Goal: Task Accomplishment & Management: Manage account settings

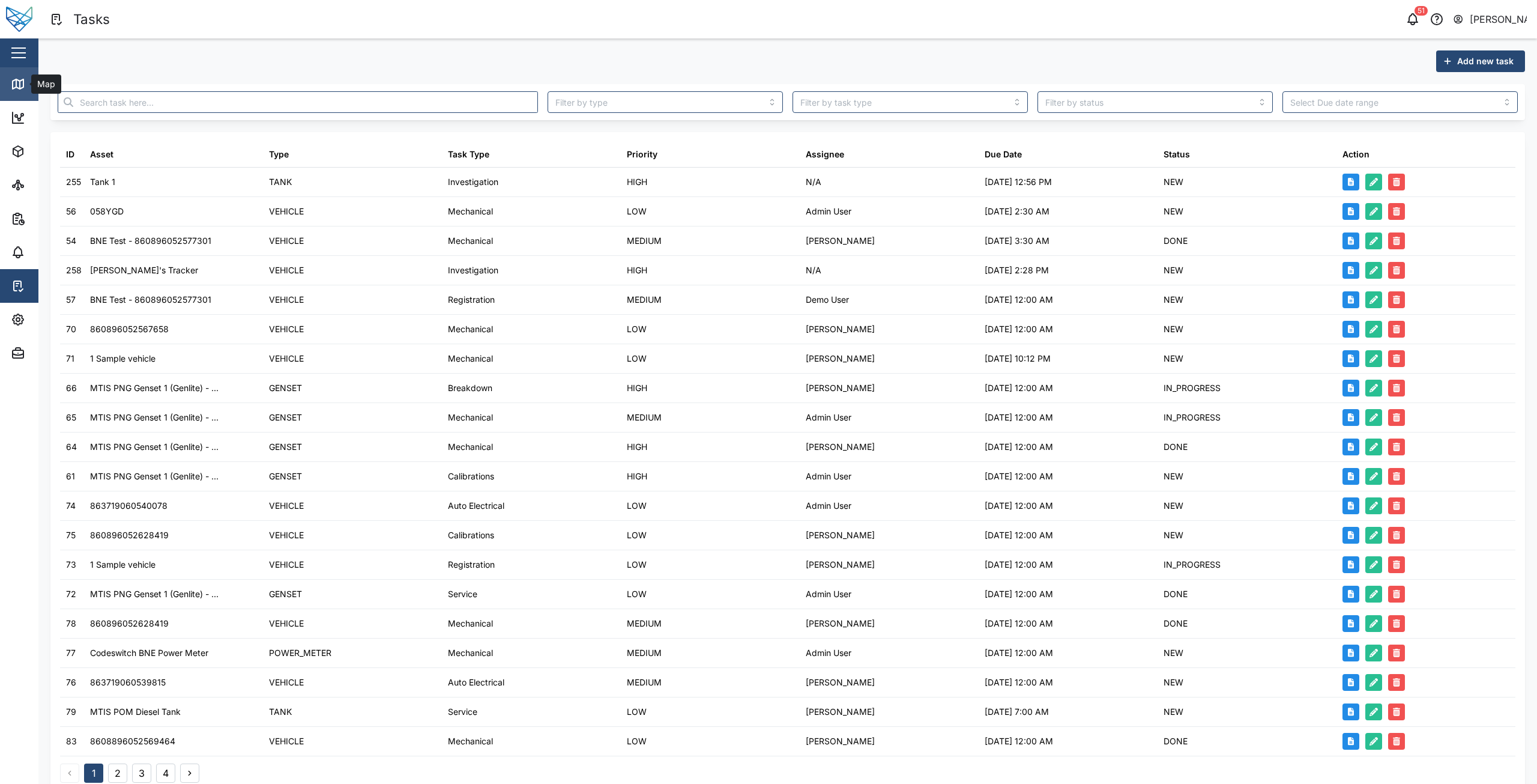
click at [30, 90] on div "Map" at bounding box center [35, 84] width 48 height 14
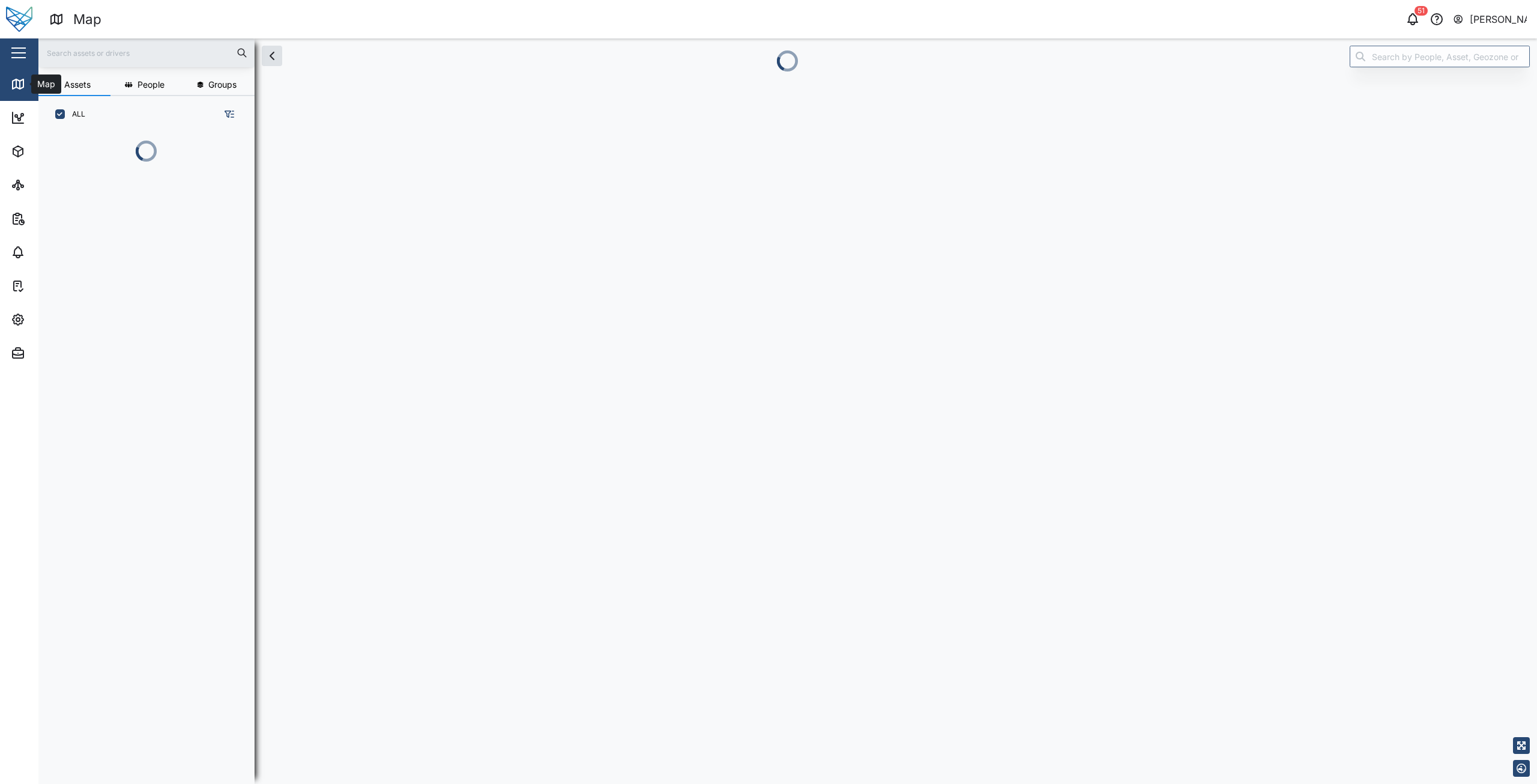
scroll to position [10, 10]
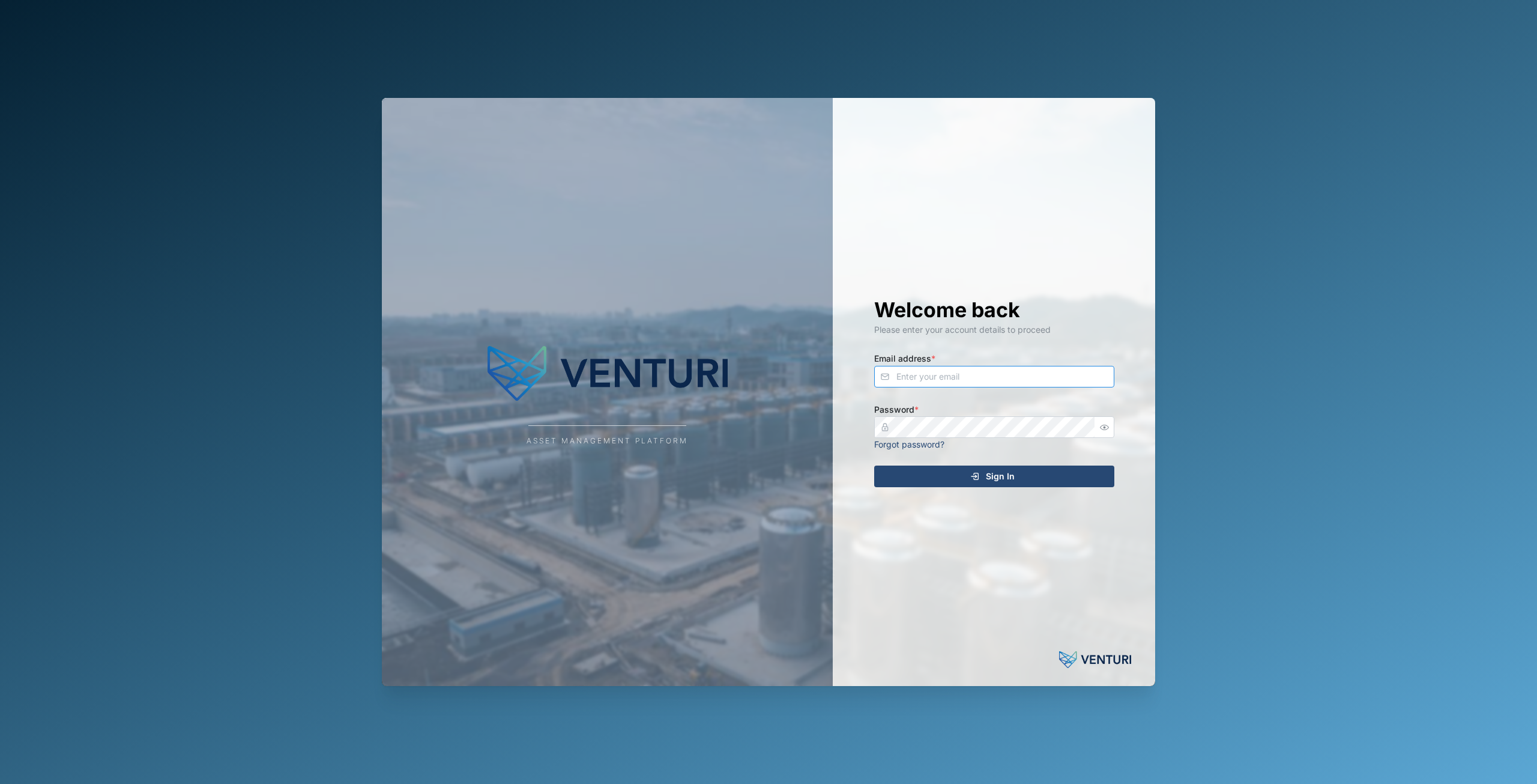
type input "[EMAIL_ADDRESS][DOMAIN_NAME]"
click at [996, 476] on span "Sign In" at bounding box center [1000, 476] width 29 height 20
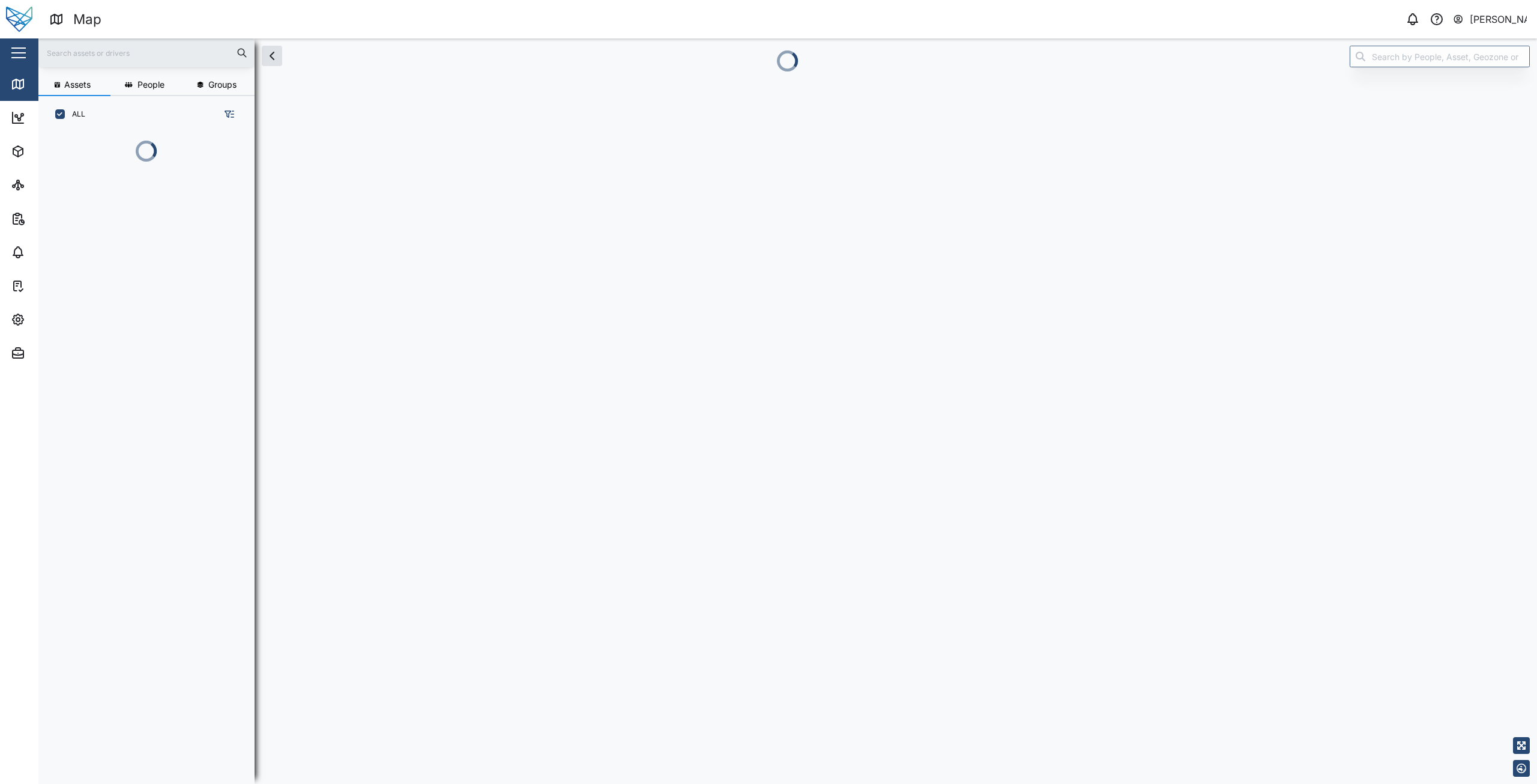
scroll to position [585, 188]
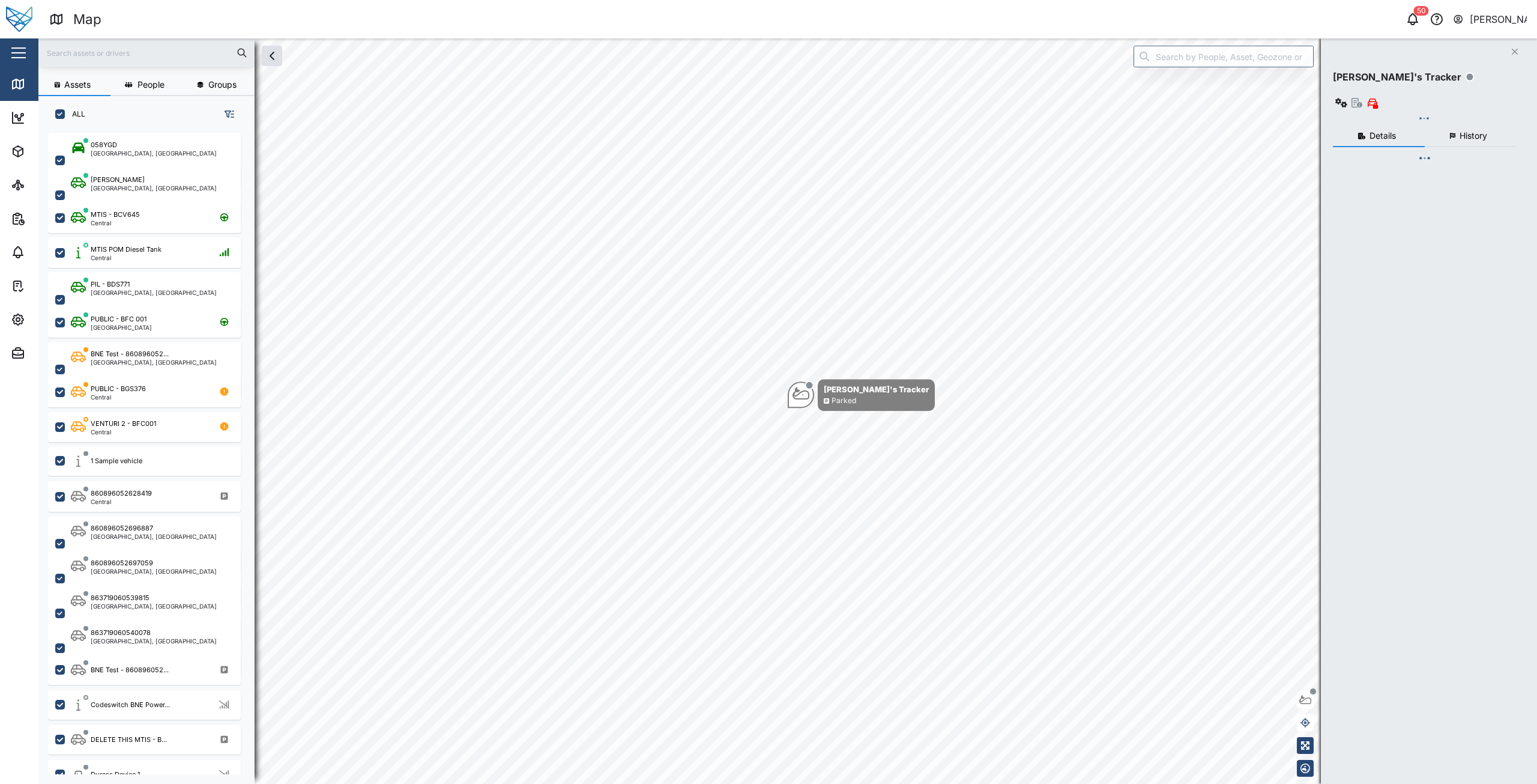
checkbox input "true"
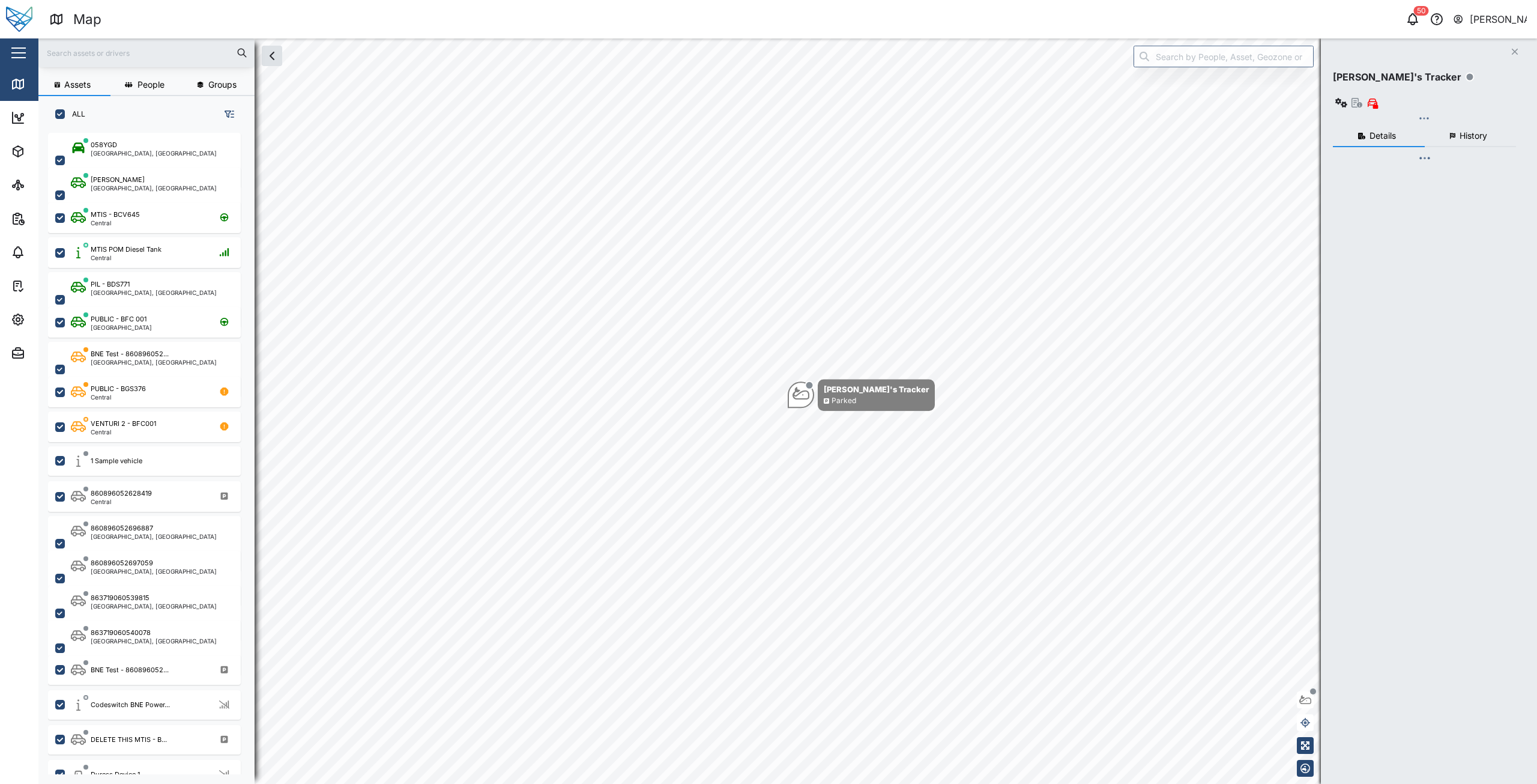
checkbox input "true"
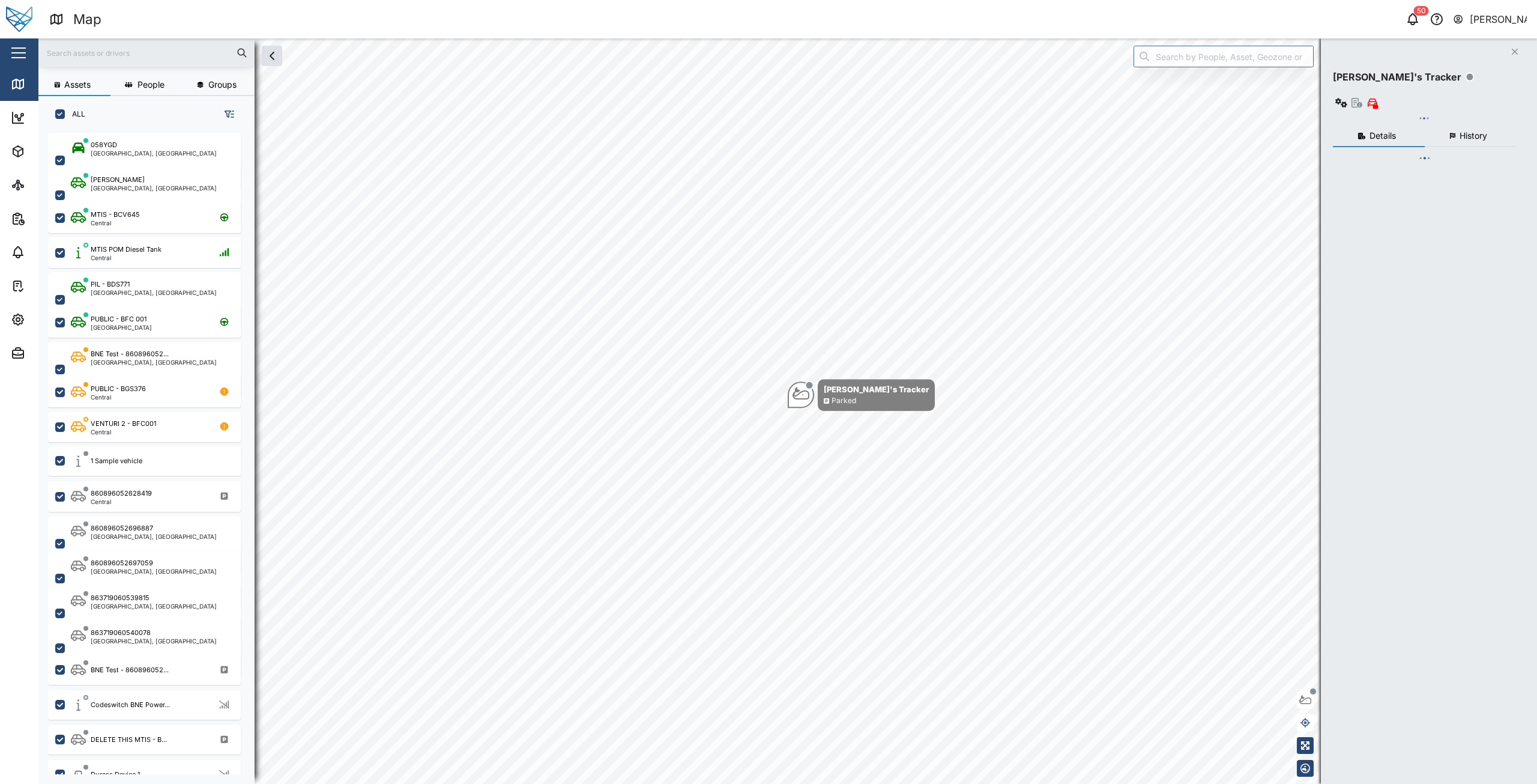
checkbox input "true"
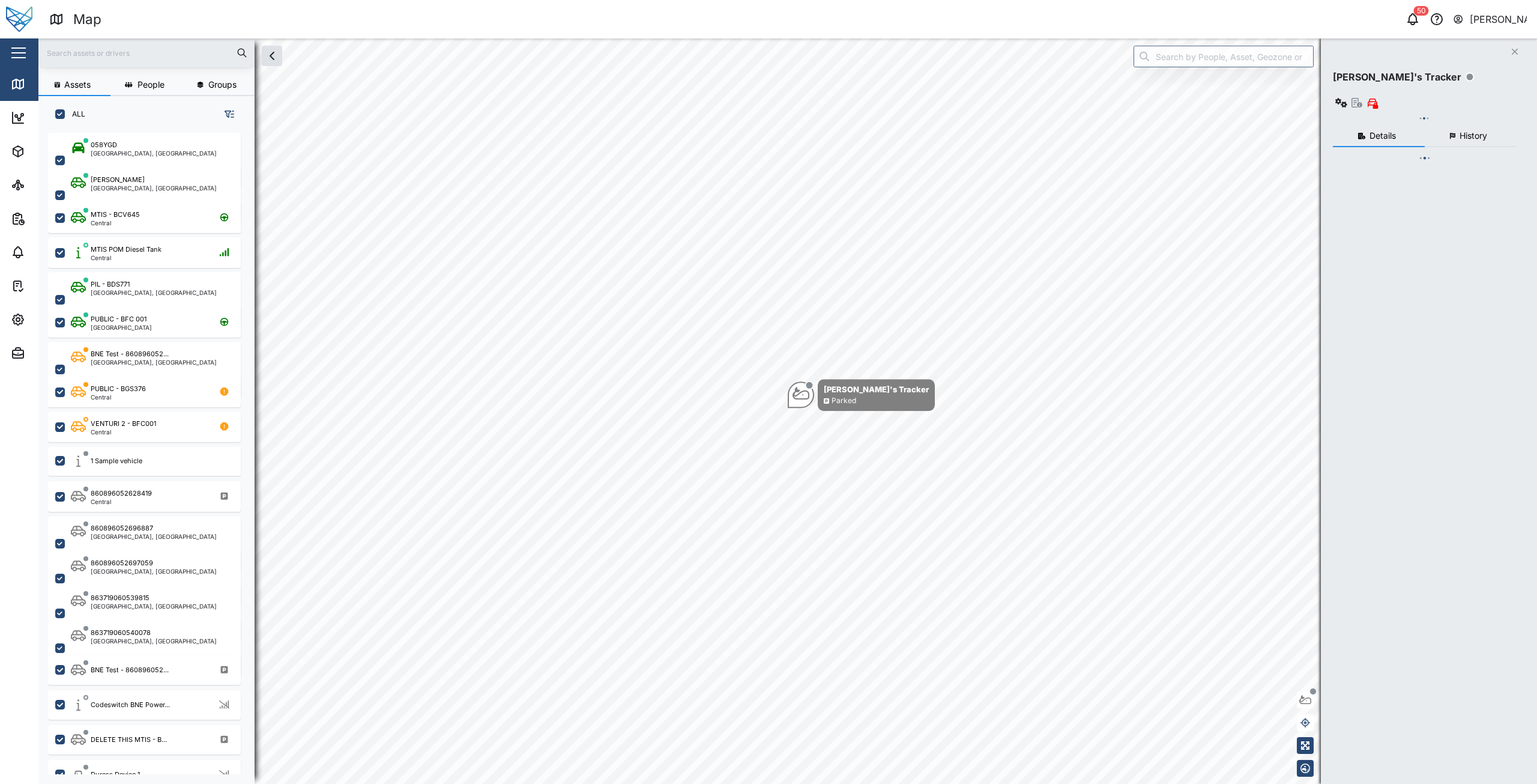
checkbox input "true"
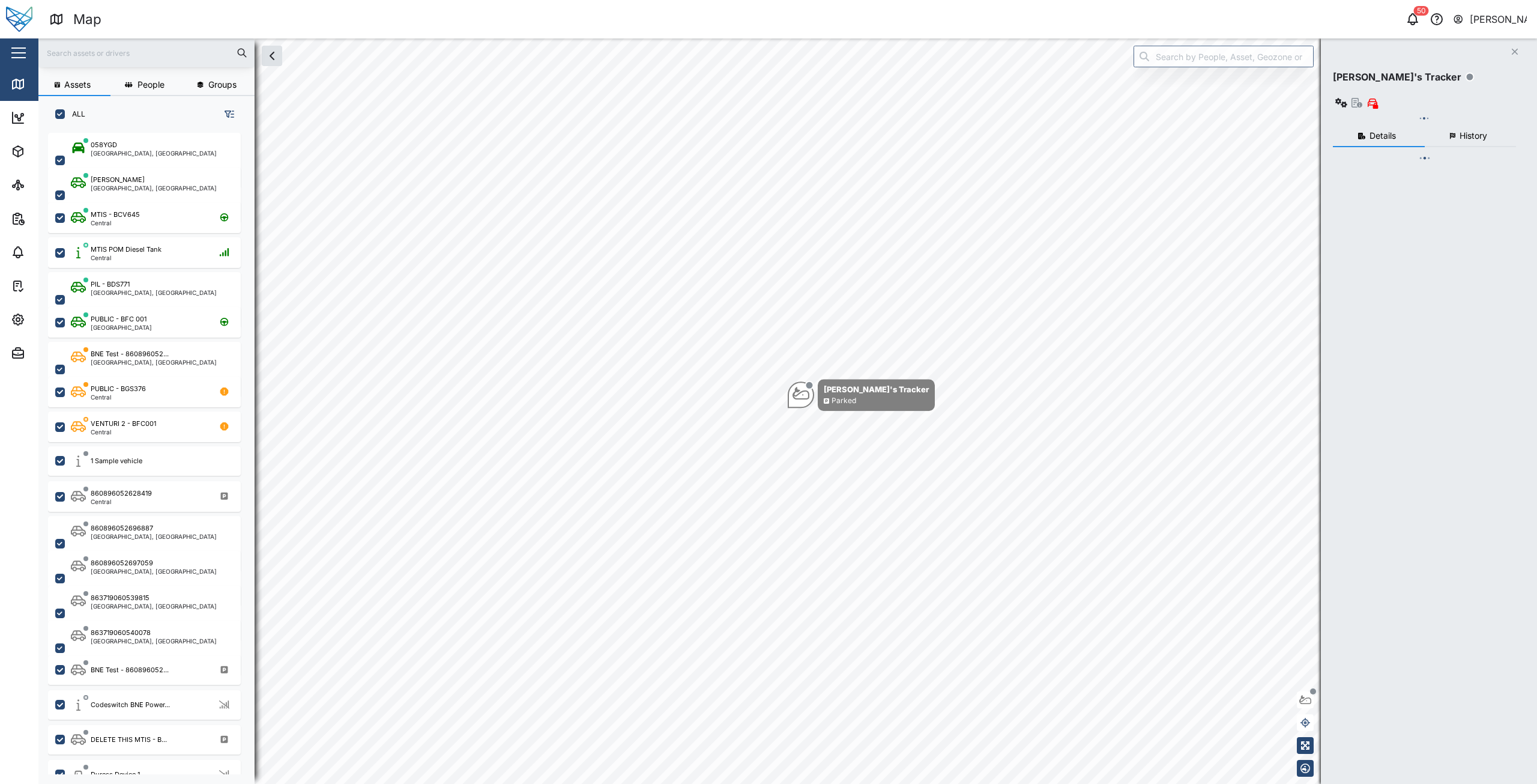
checkbox input "true"
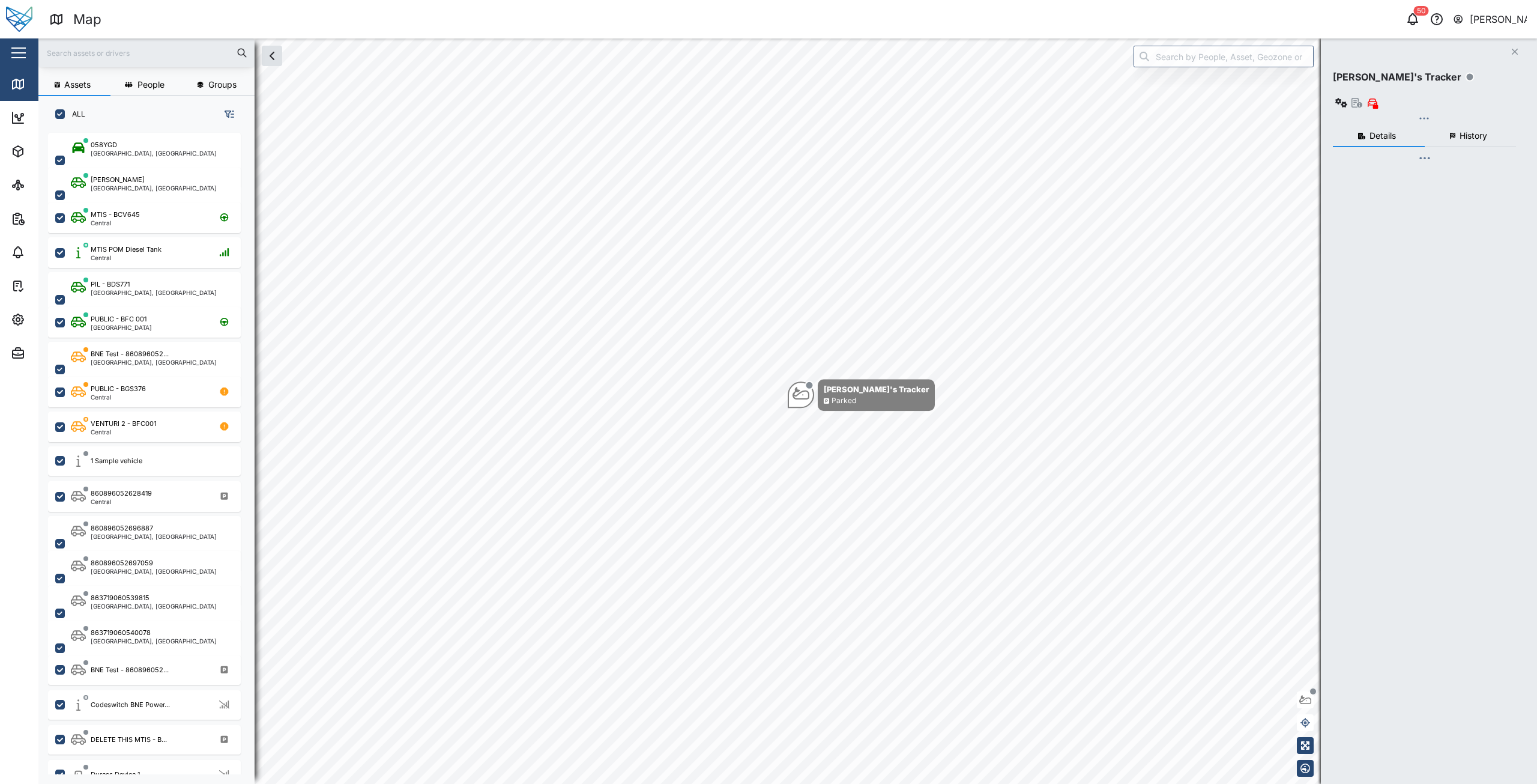
checkbox input "true"
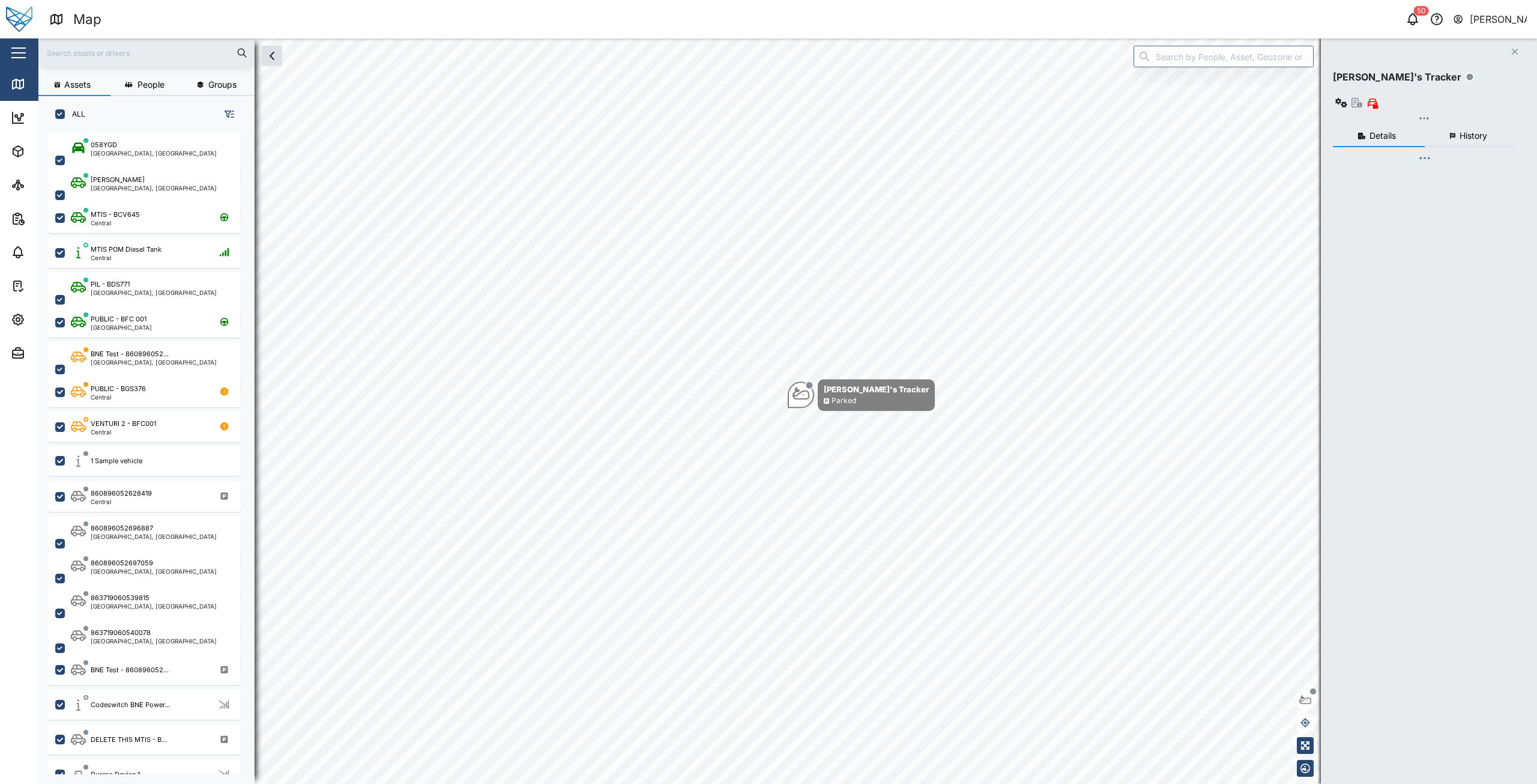
checkbox input "true"
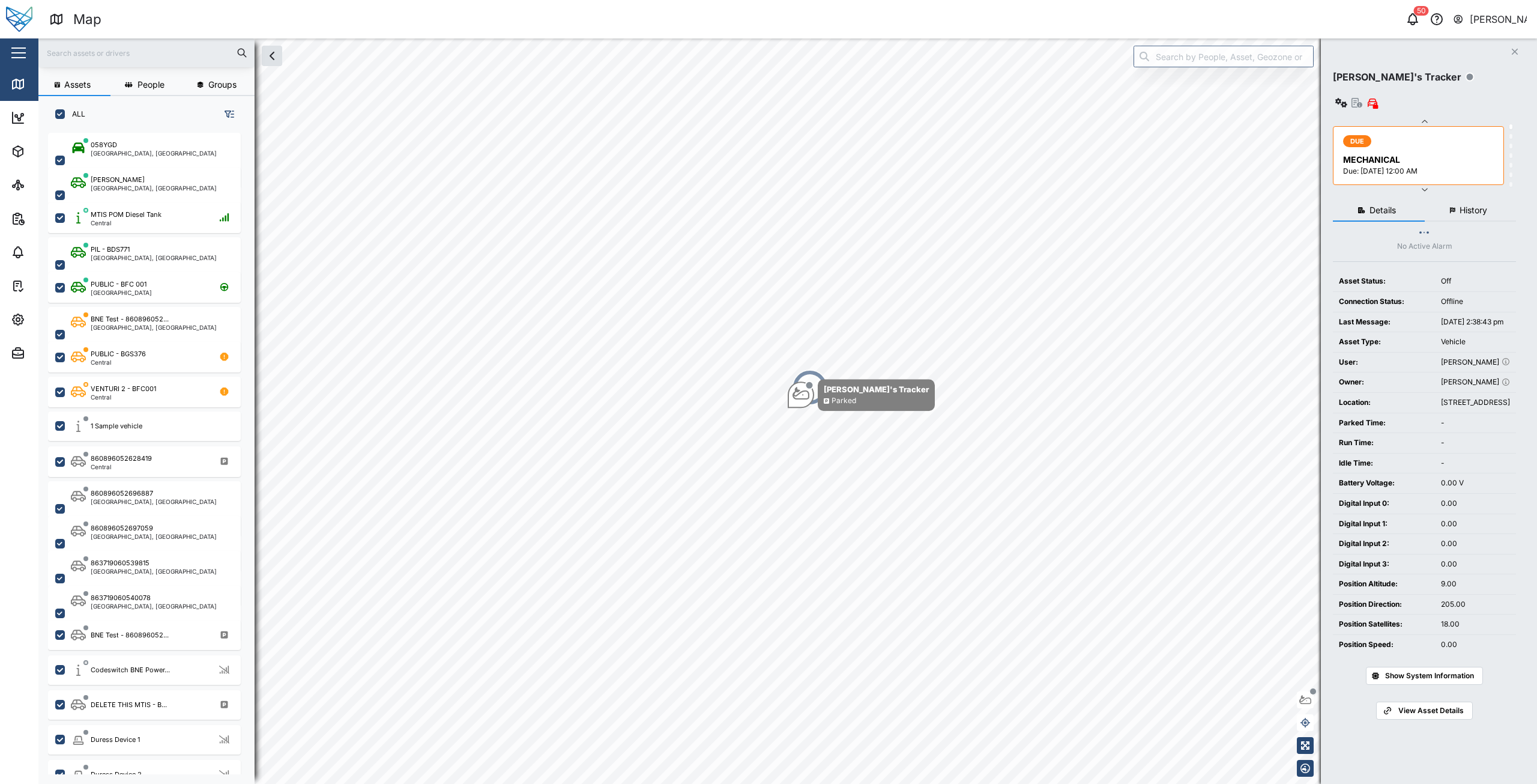
click at [23, 55] on button "button" at bounding box center [18, 52] width 20 height 20
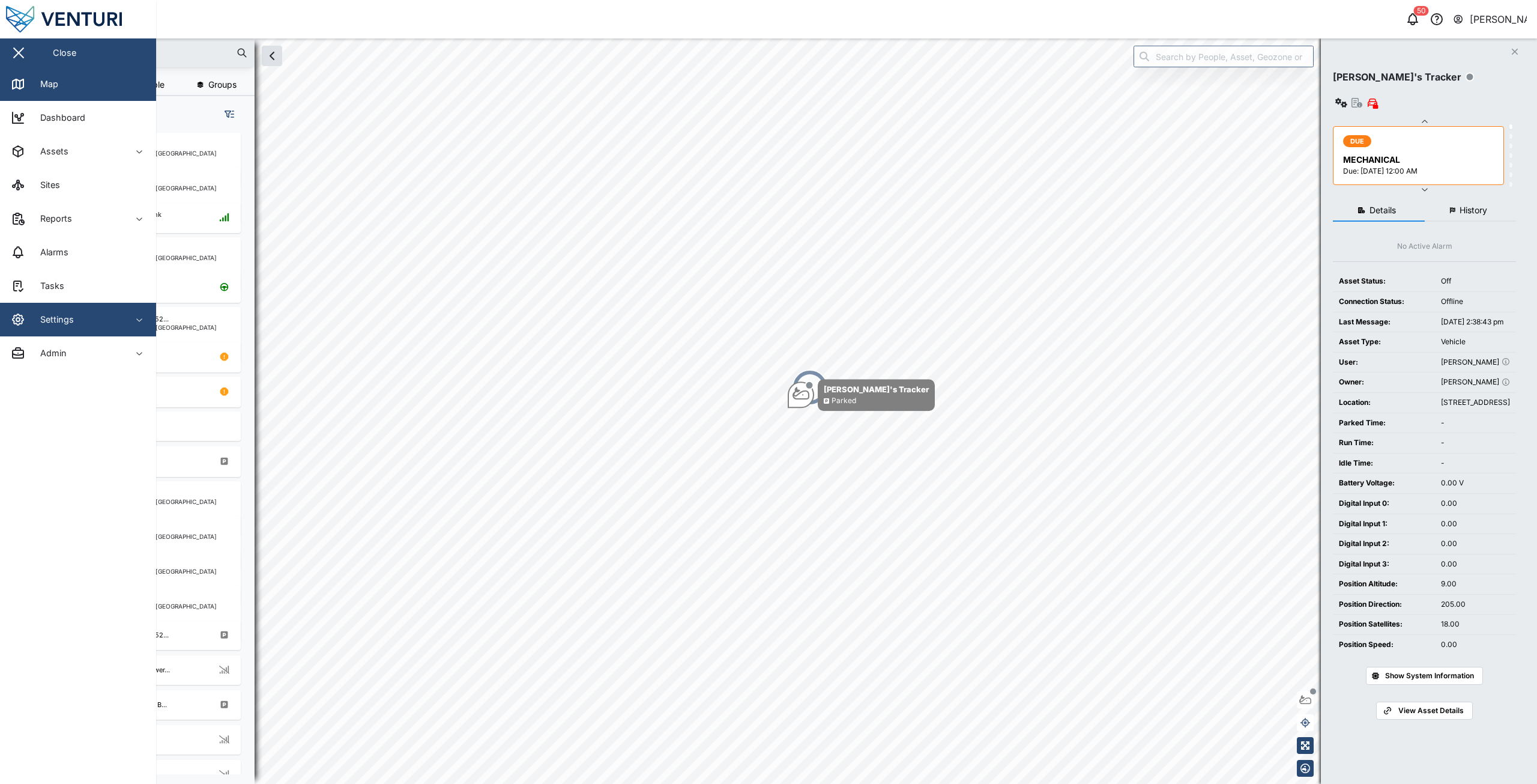
click at [118, 323] on div "Settings" at bounding box center [65, 319] width 109 height 14
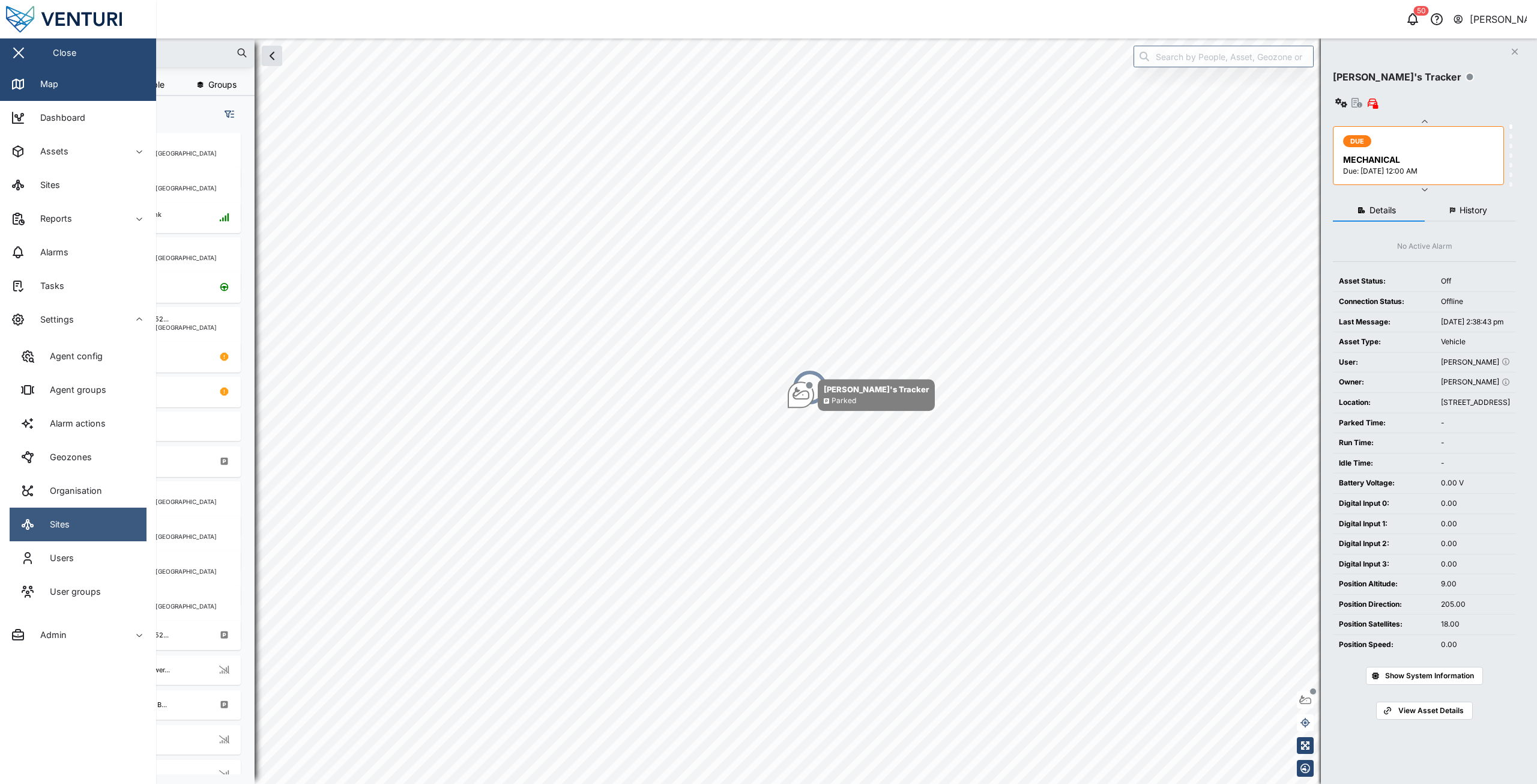
click at [74, 530] on link "Sites" at bounding box center [78, 524] width 137 height 34
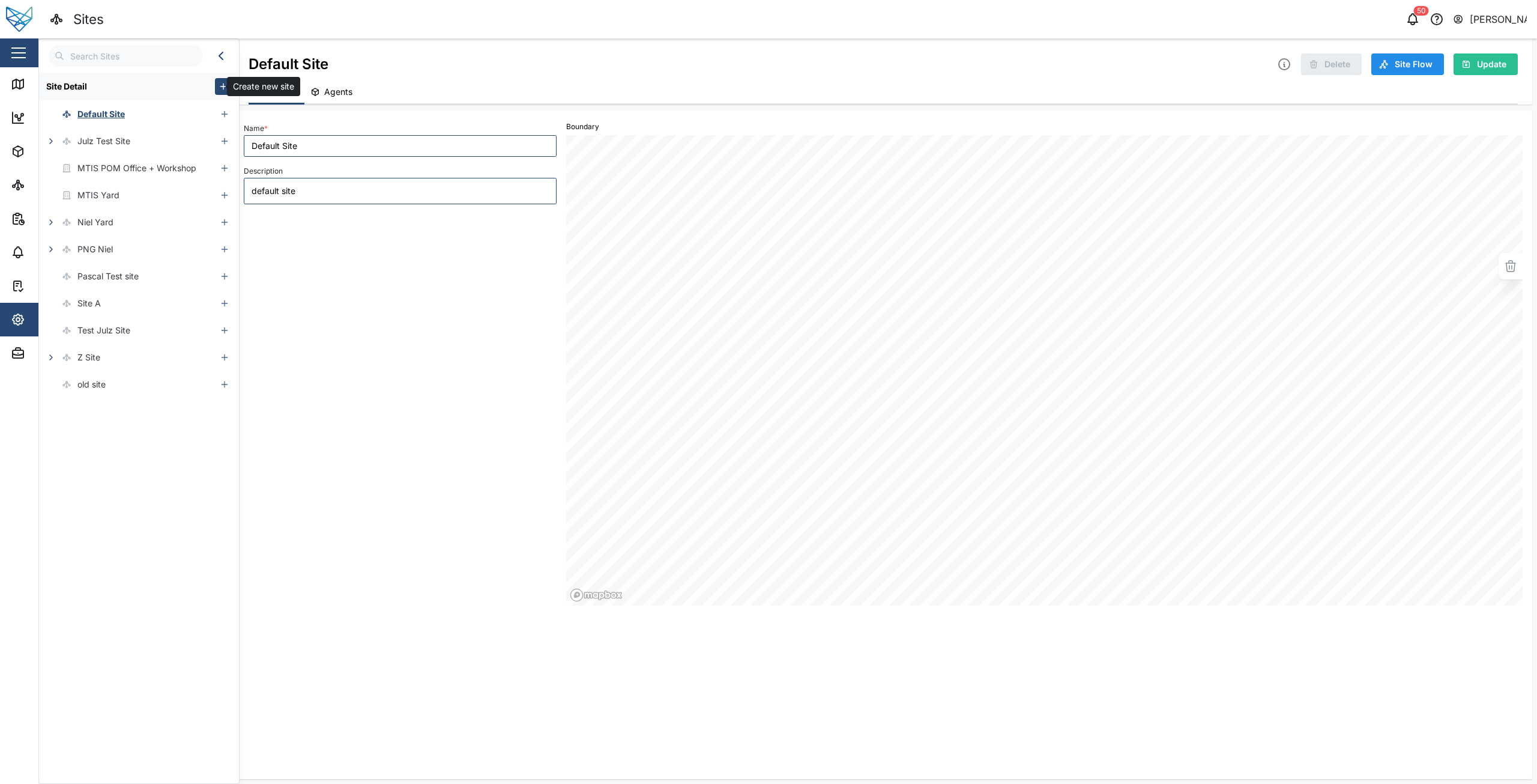
click at [219, 87] on icon "button" at bounding box center [223, 86] width 10 height 10
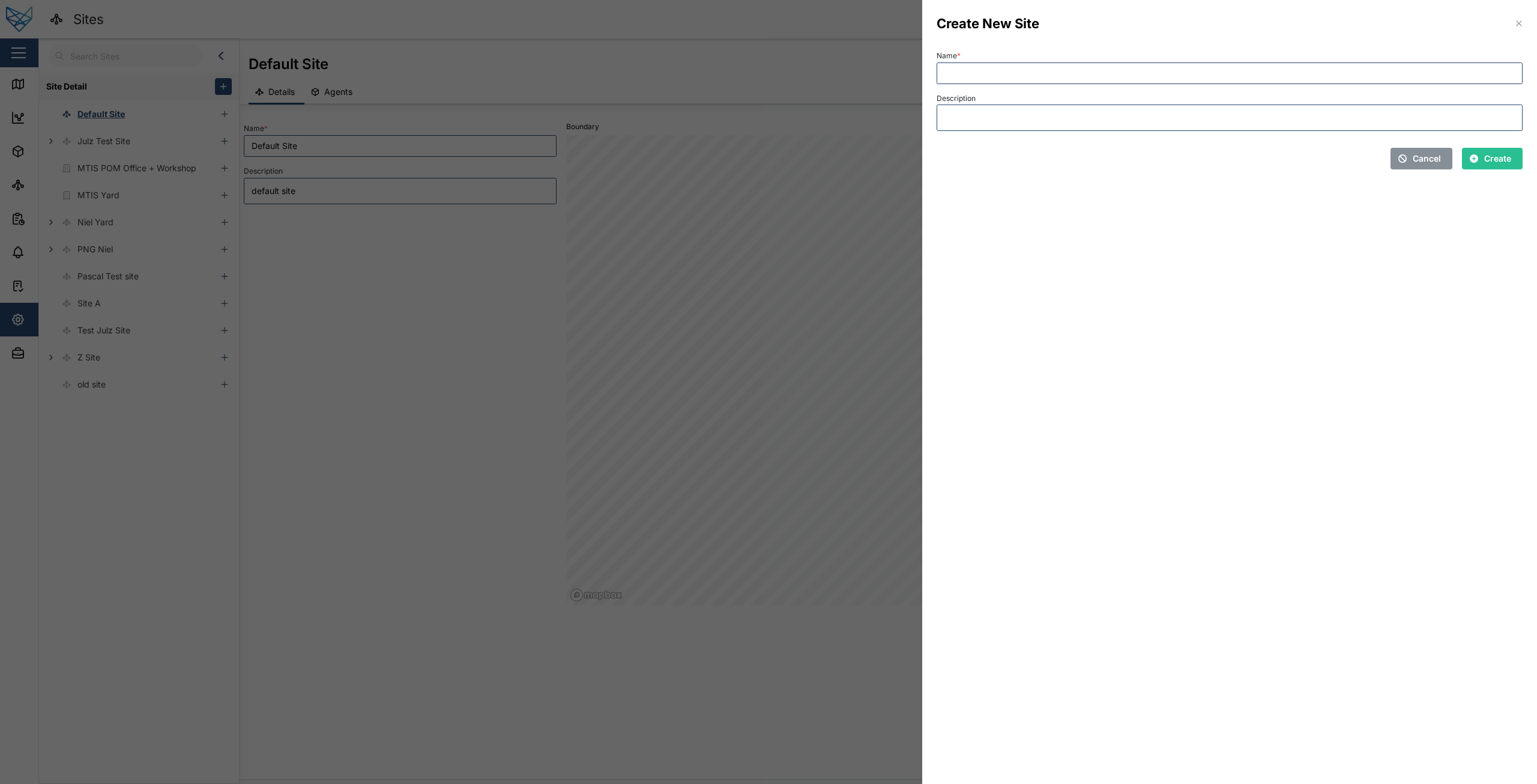
click at [448, 383] on div at bounding box center [768, 392] width 1537 height 784
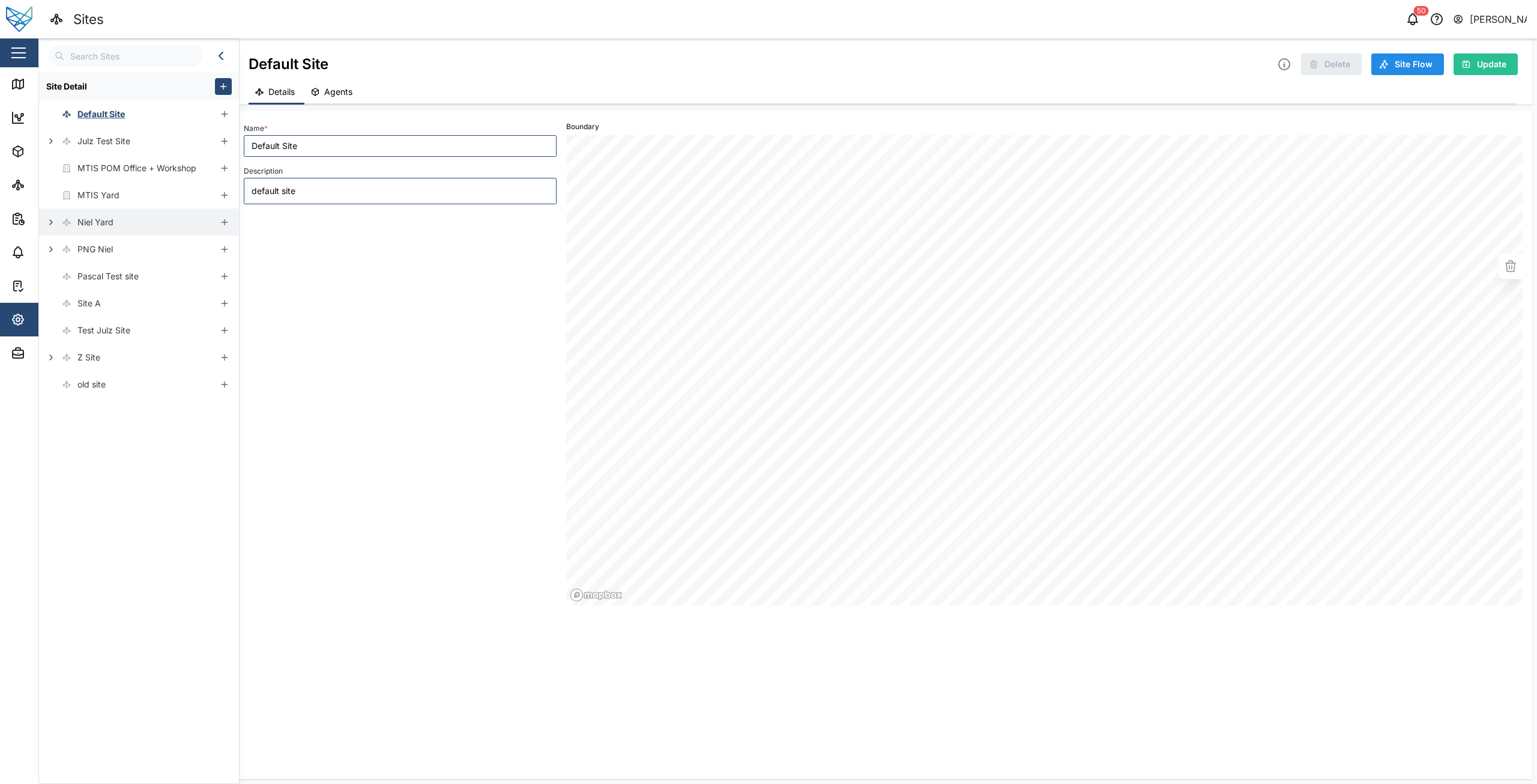
click at [50, 229] on button "button" at bounding box center [50, 221] width 17 height 17
click at [112, 302] on div "Head Office" at bounding box center [108, 303] width 47 height 13
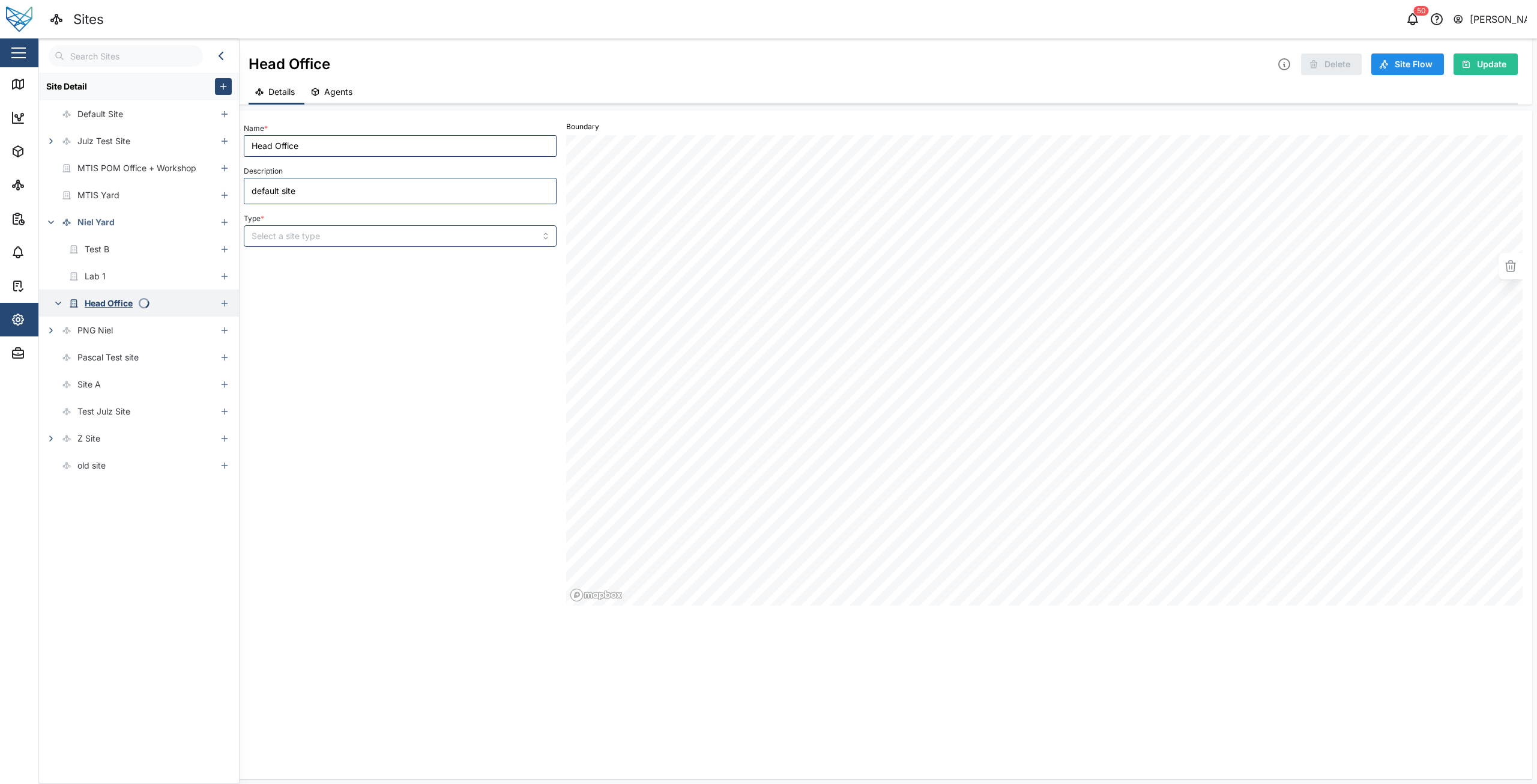
type textarea "x"
type input "Head Office"
type textarea "Building Niel 1"
type textarea "x"
type input "BUILDING"
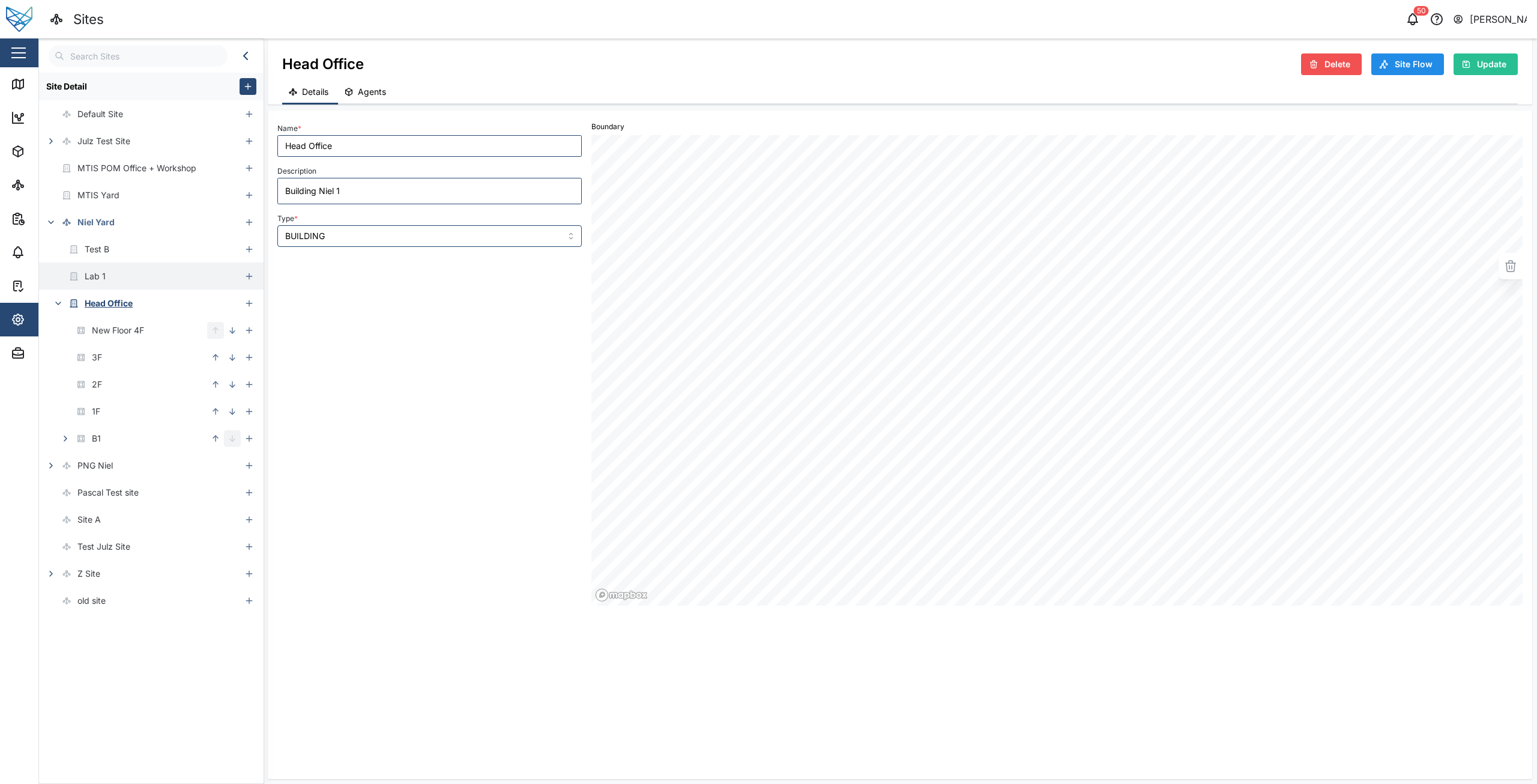
click at [117, 283] on div "Lab 1" at bounding box center [140, 276] width 202 height 27
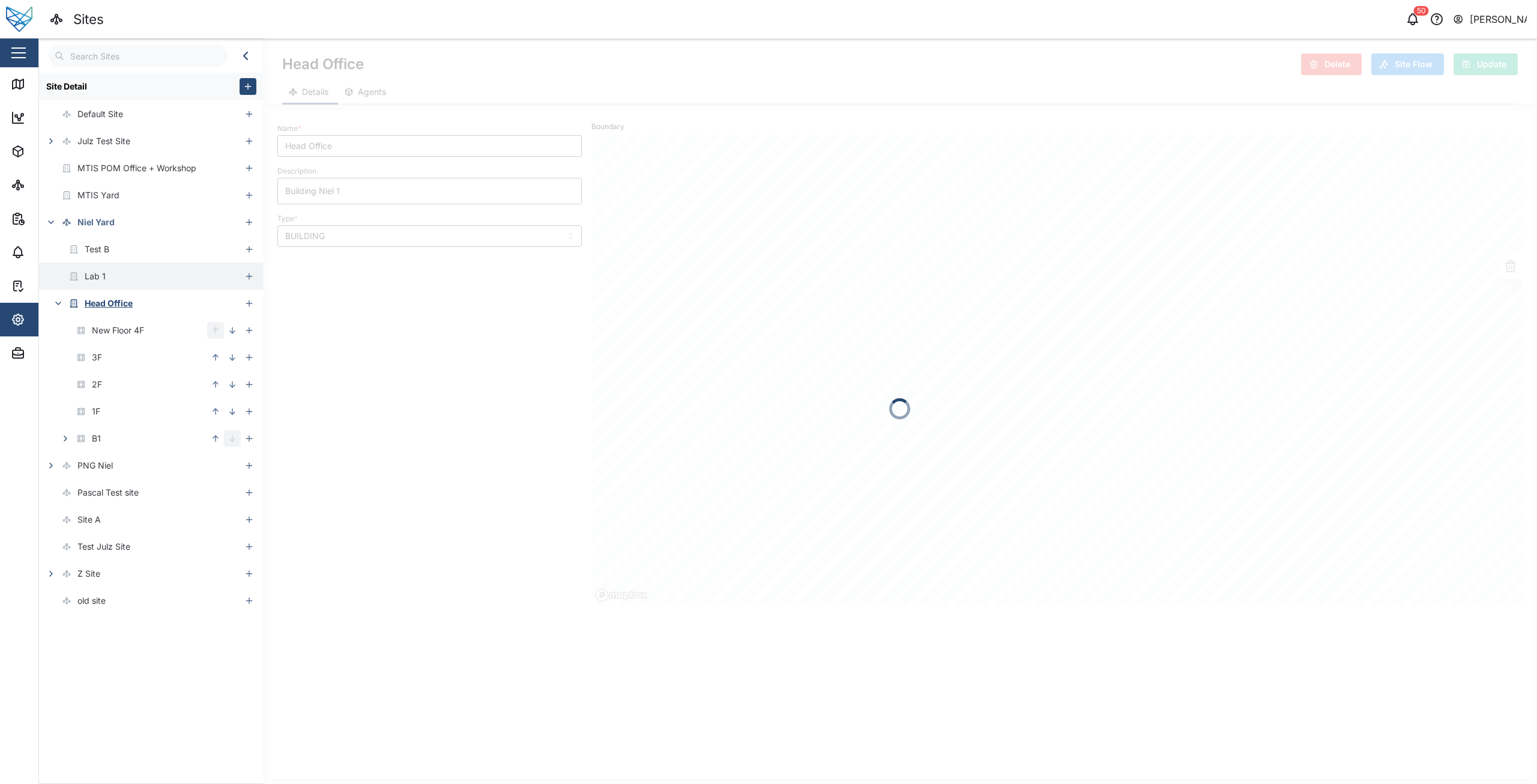
type textarea "x"
type input "Lab 1"
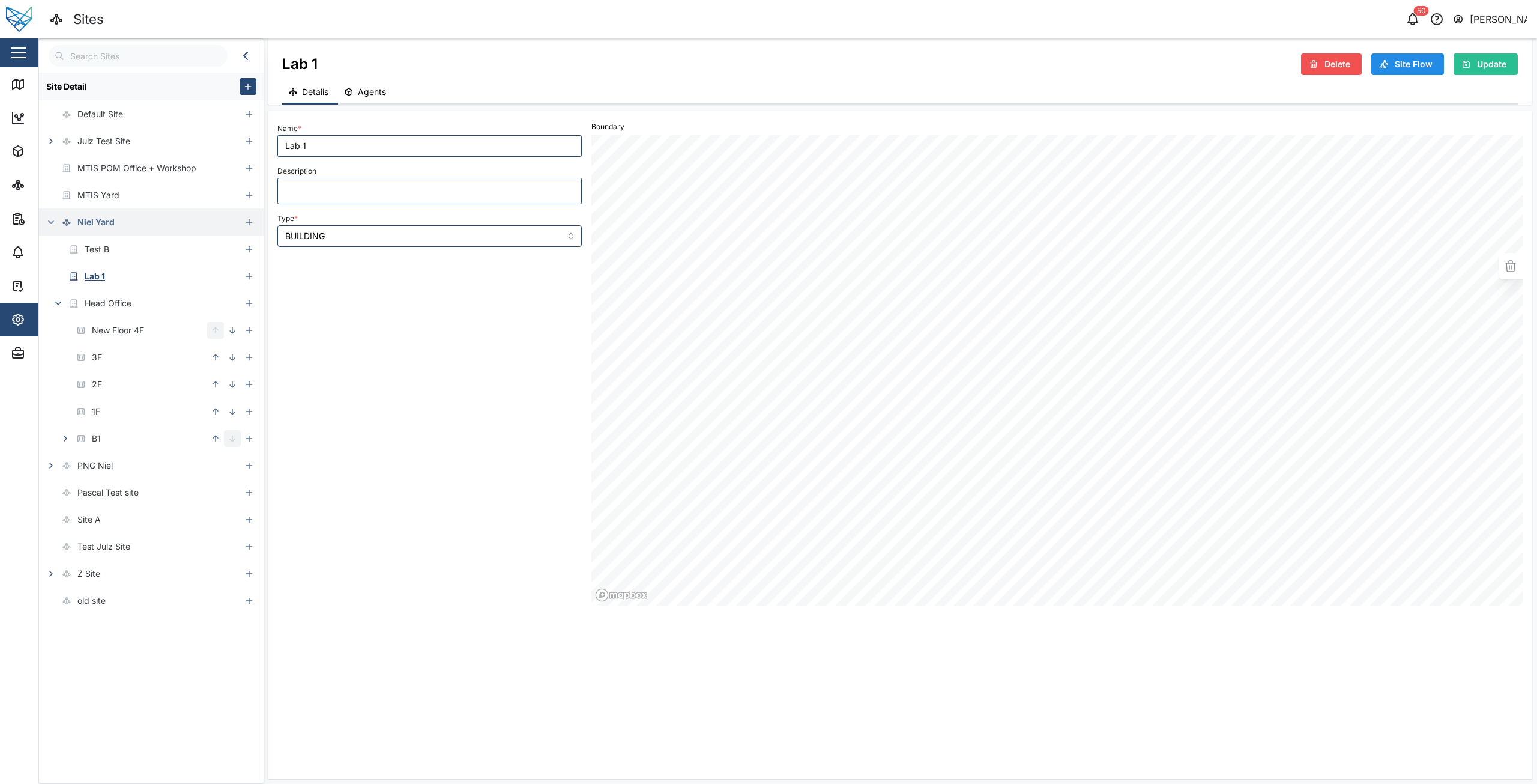
click at [107, 222] on div "Niel Yard" at bounding box center [96, 221] width 37 height 13
type input "Niel Yard"
click at [98, 306] on div "Head Office" at bounding box center [108, 303] width 47 height 13
type textarea "x"
type input "Head Office"
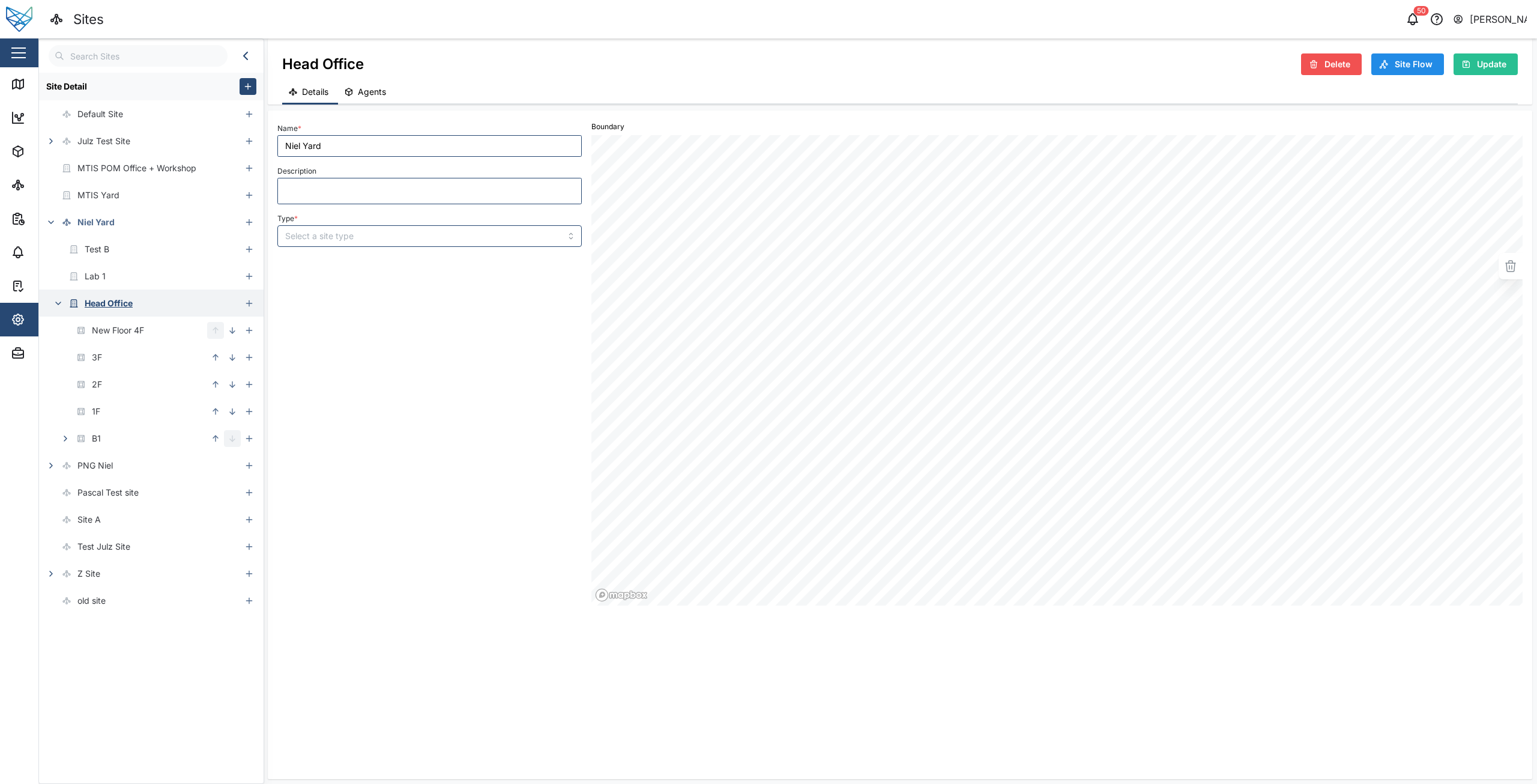
type textarea "Building Niel 1"
type textarea "x"
type input "BUILDING"
click at [345, 247] on div "Name * Head Office Description Building Niel 1 Type * BUILDING" at bounding box center [430, 362] width 314 height 495
click at [359, 235] on input "BUILDING" at bounding box center [430, 236] width 305 height 21
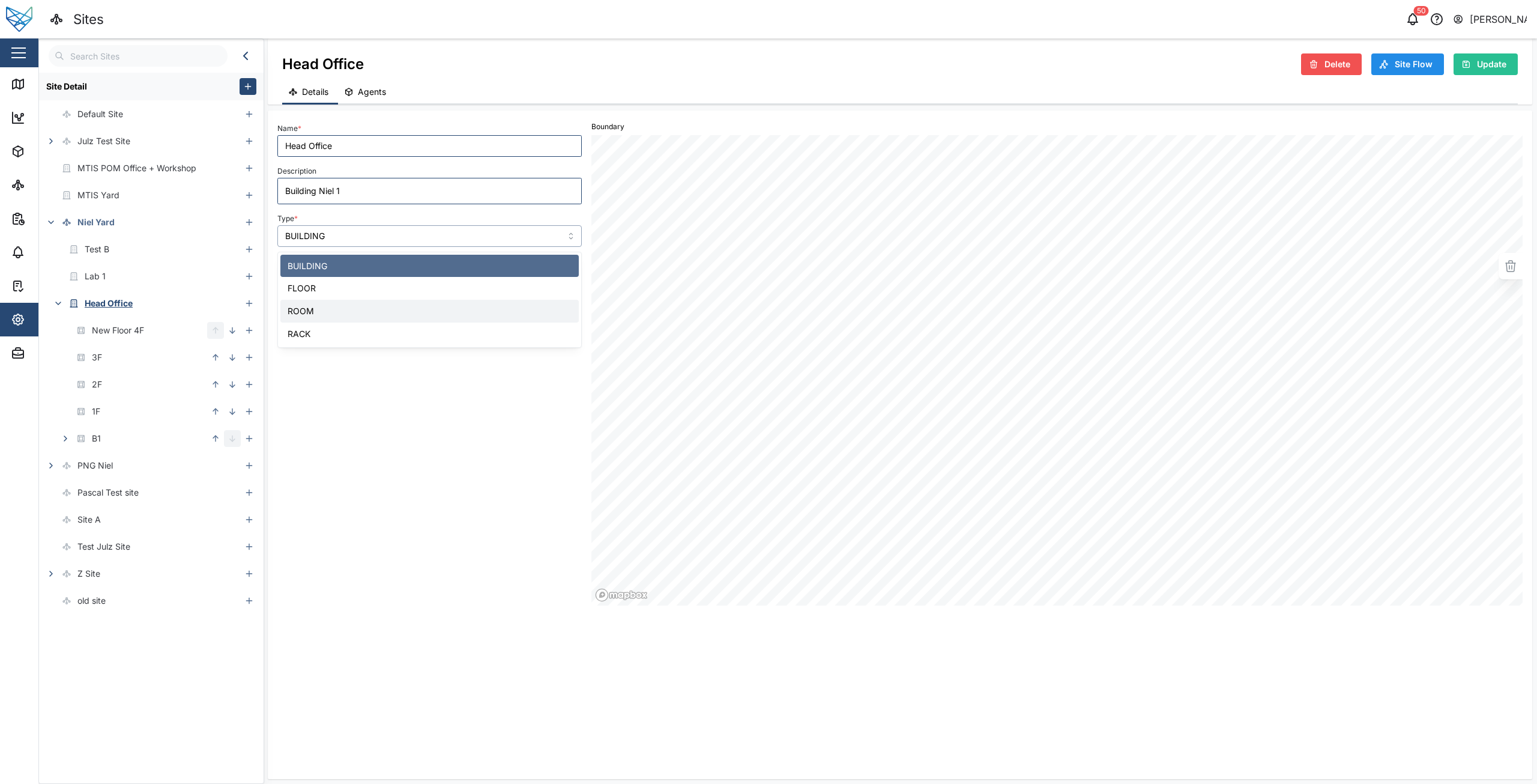
type textarea "x"
type input "ROOM"
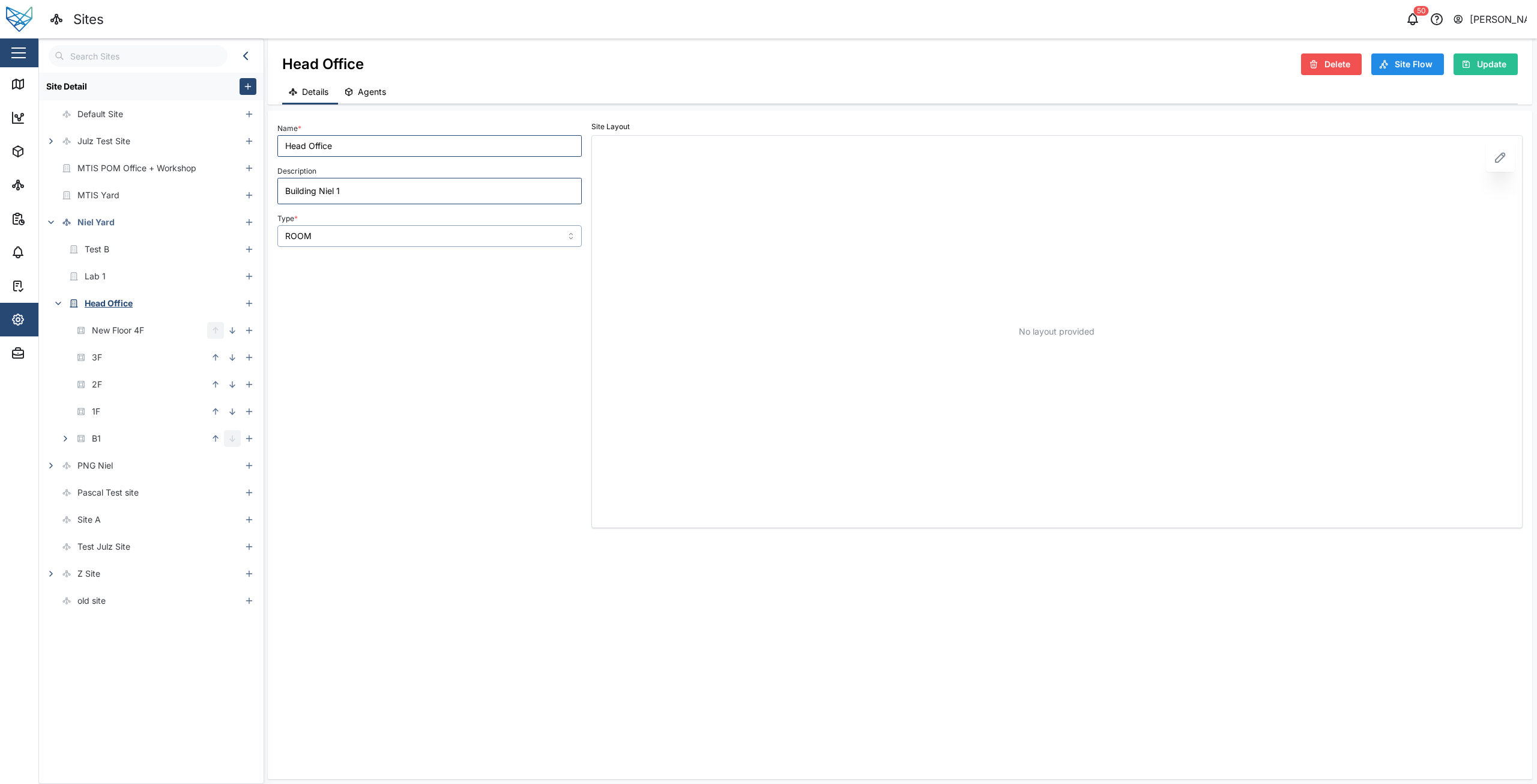
click at [345, 237] on input "ROOM" at bounding box center [430, 236] width 305 height 21
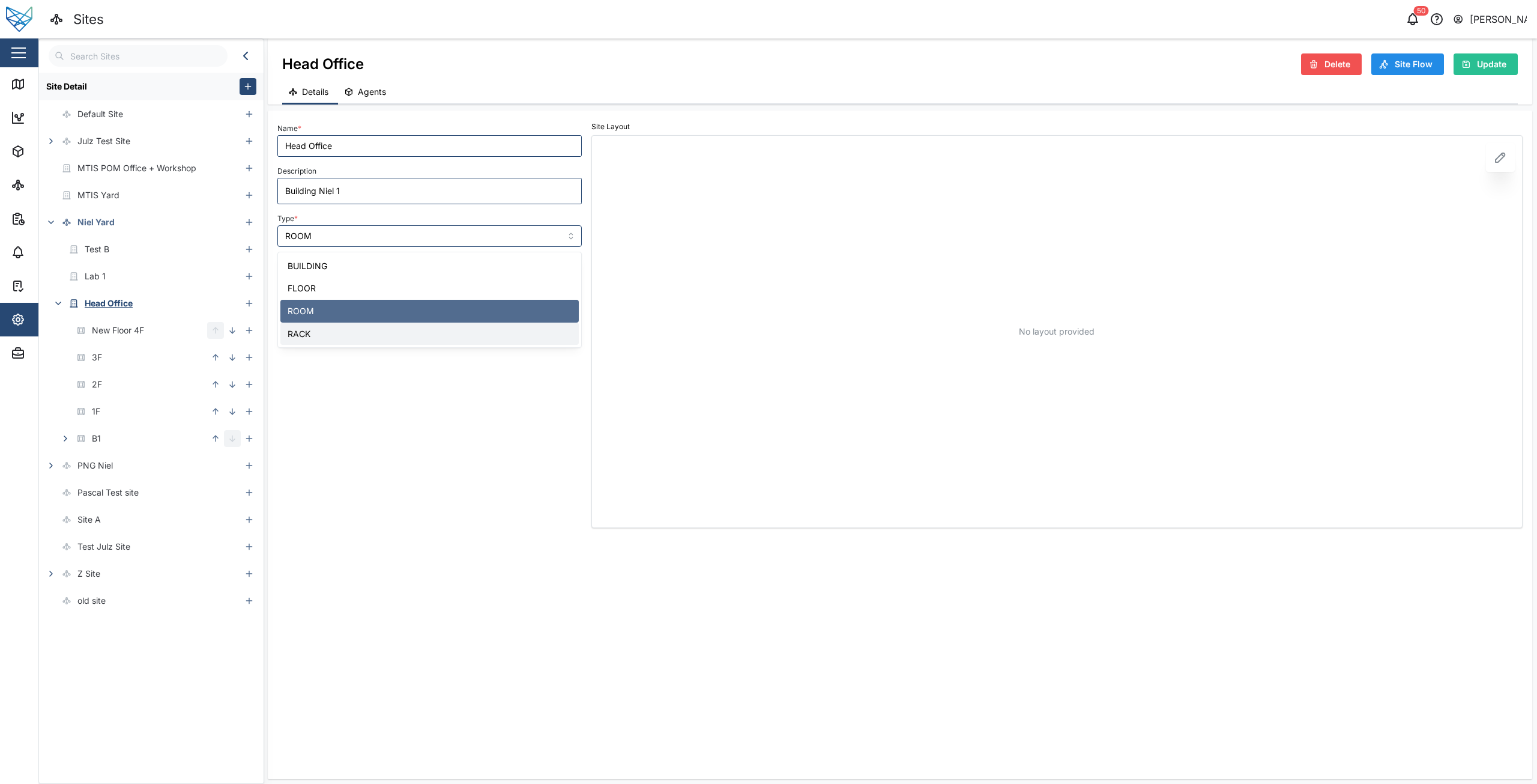
click at [619, 428] on div "No layout provided" at bounding box center [1057, 331] width 931 height 392
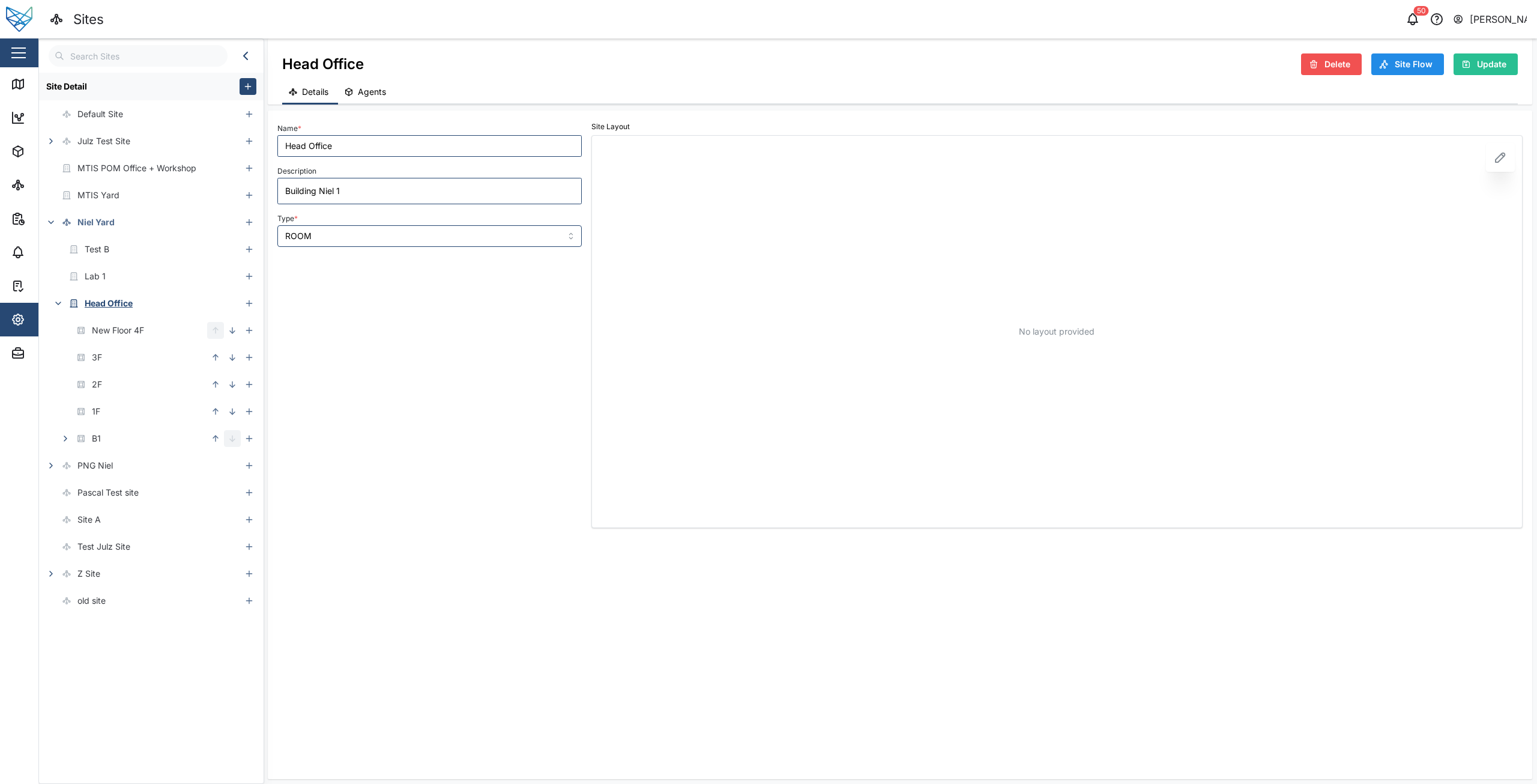
click at [409, 247] on div "Name * Head Office Description Building Niel 1 Type * ROOM" at bounding box center [430, 323] width 314 height 417
click at [394, 219] on div "Type * ROOM" at bounding box center [430, 228] width 305 height 36
click at [389, 230] on input "ROOM" at bounding box center [430, 236] width 305 height 21
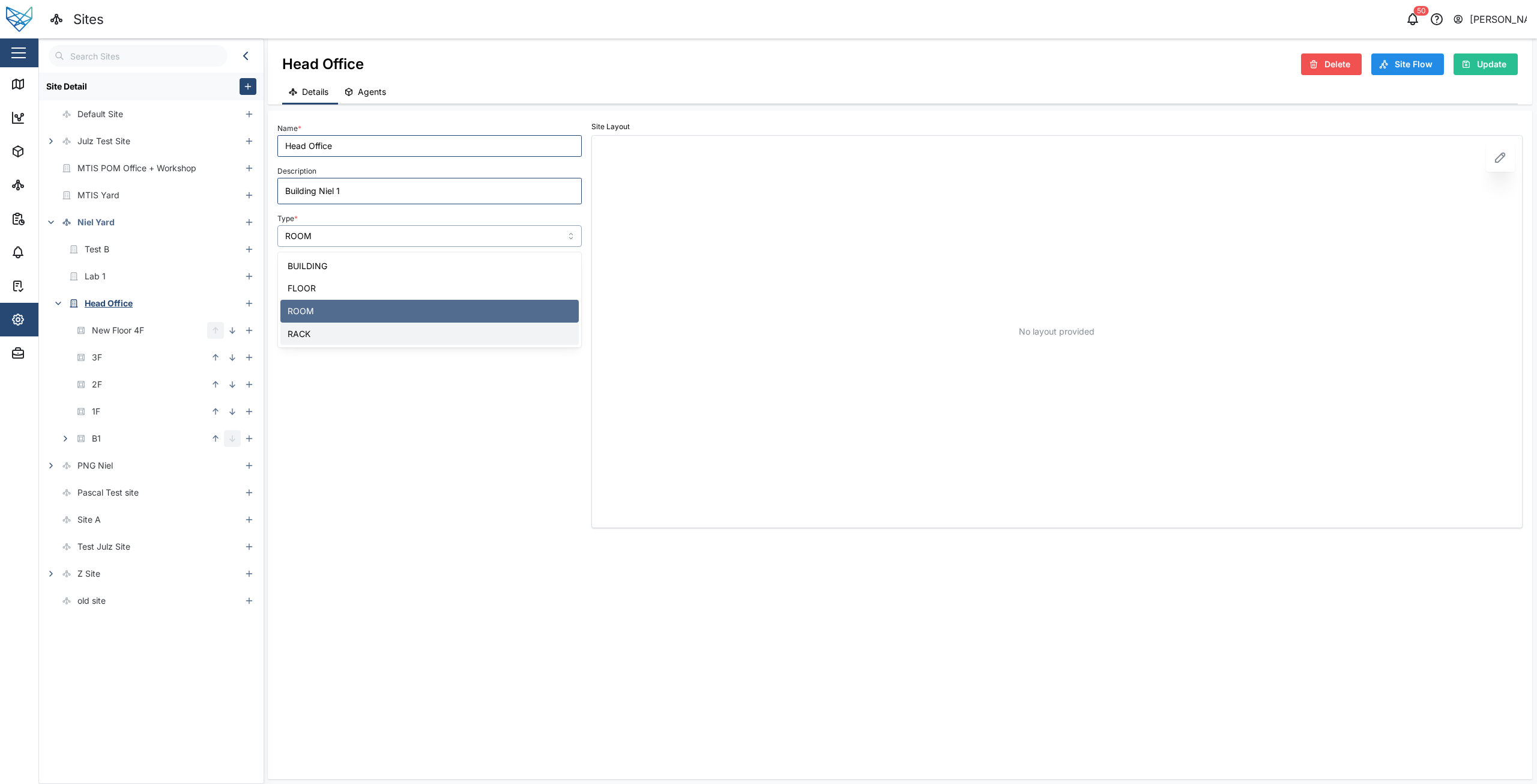
type textarea "x"
type input "RACK"
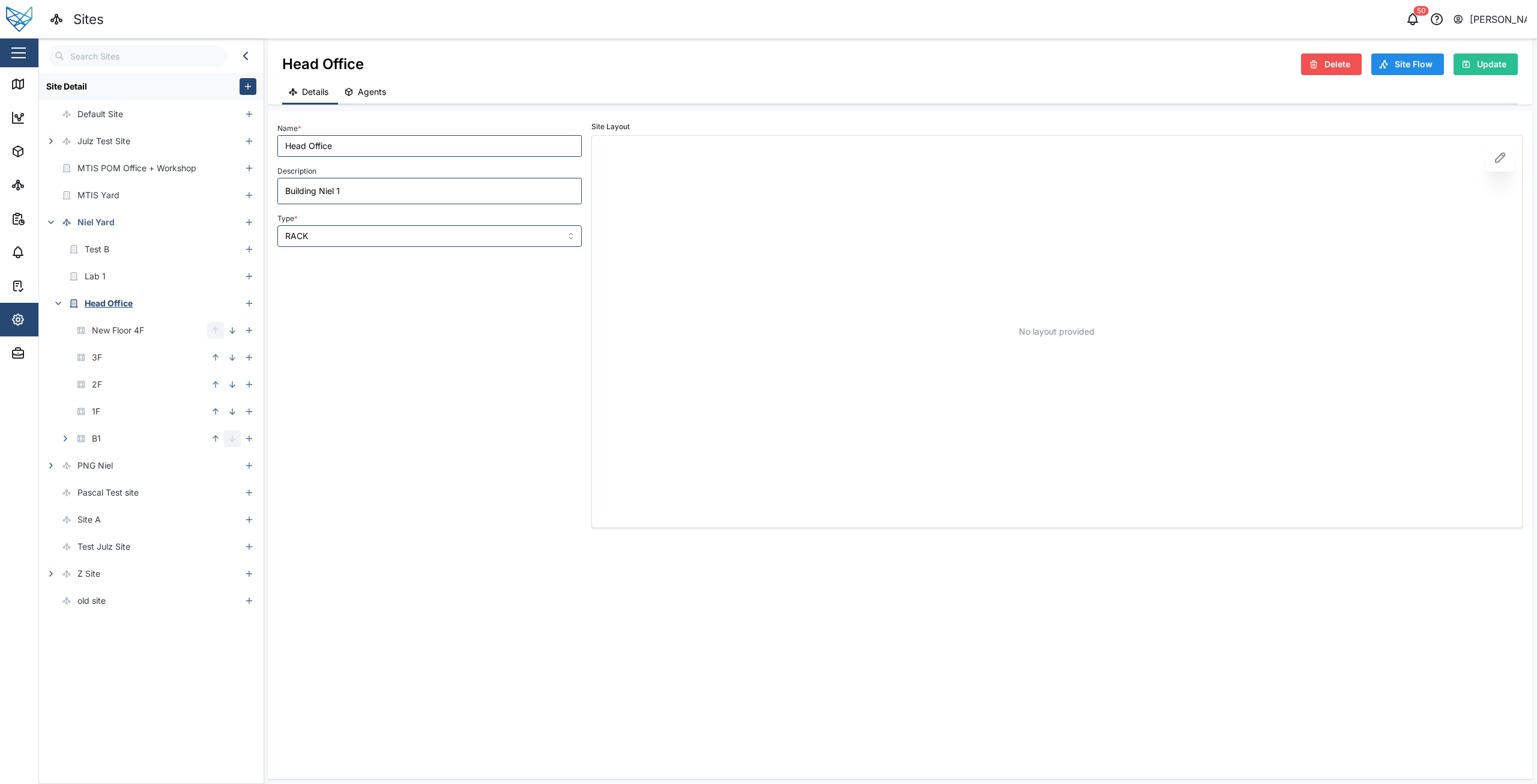
click at [1415, 68] on span "Site Flow" at bounding box center [1414, 64] width 38 height 20
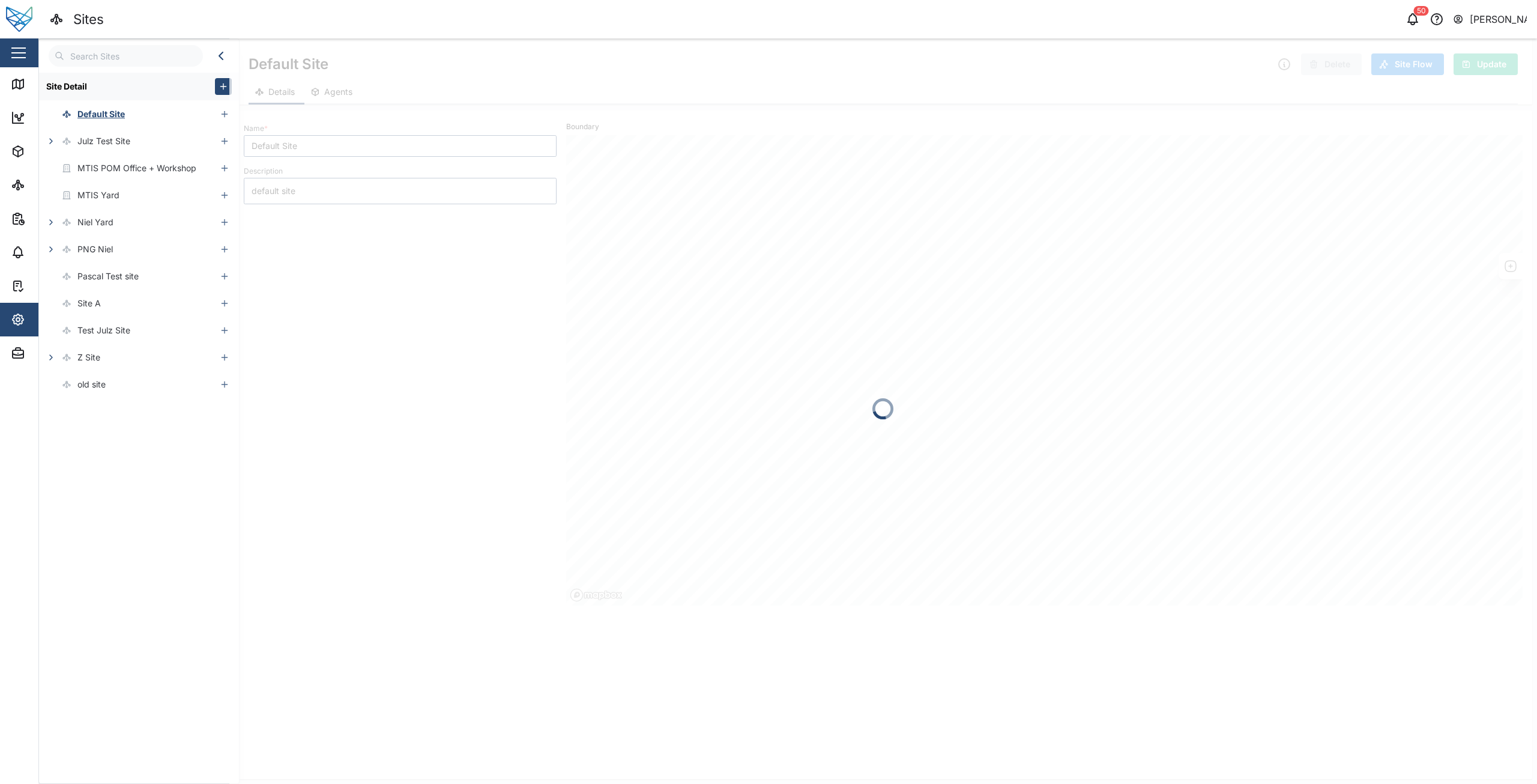
type textarea "x"
type input "Head Office"
type textarea "Building Niel 1"
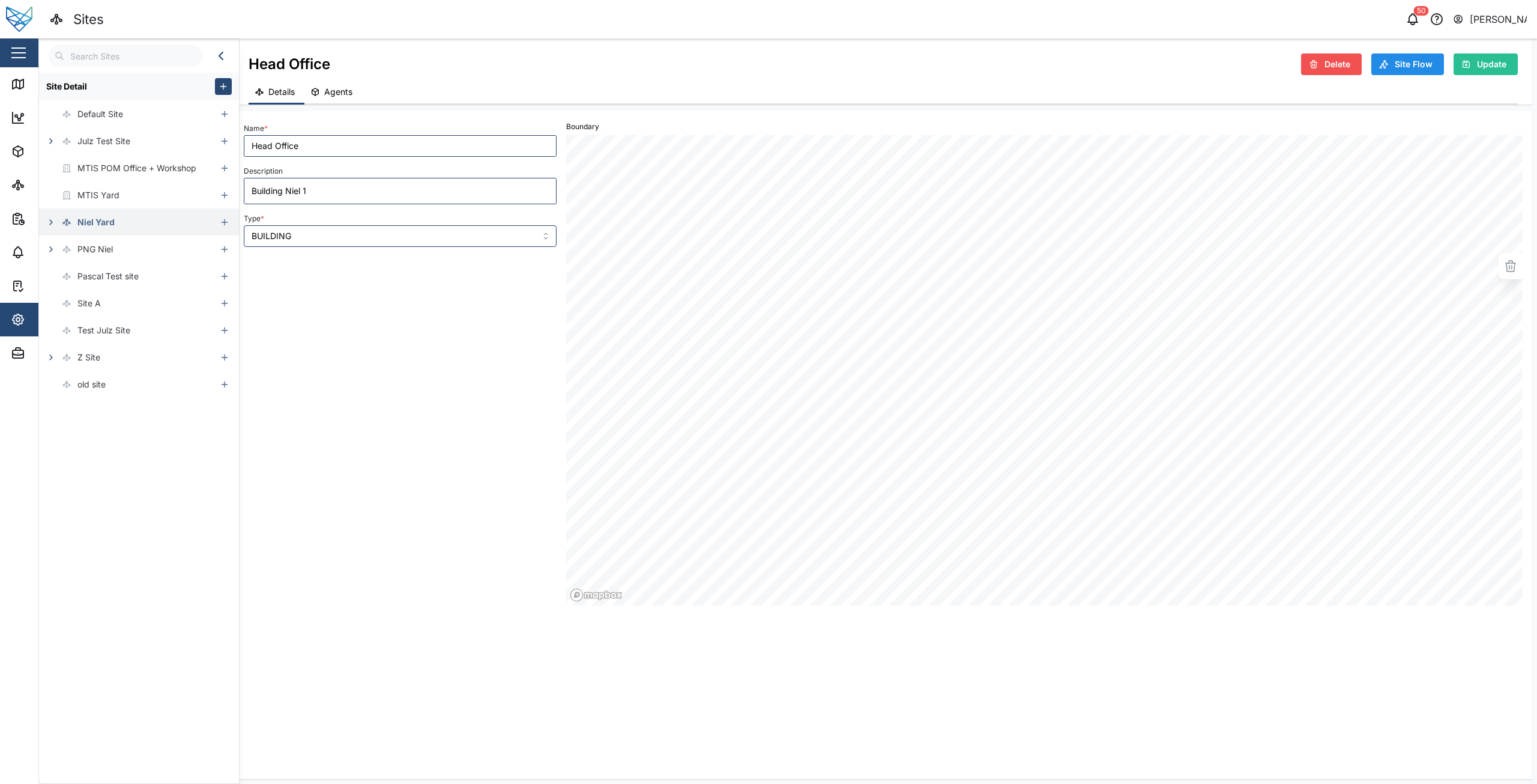
click at [53, 227] on icon "button" at bounding box center [50, 221] width 10 height 10
click at [58, 309] on button "button" at bounding box center [58, 303] width 17 height 17
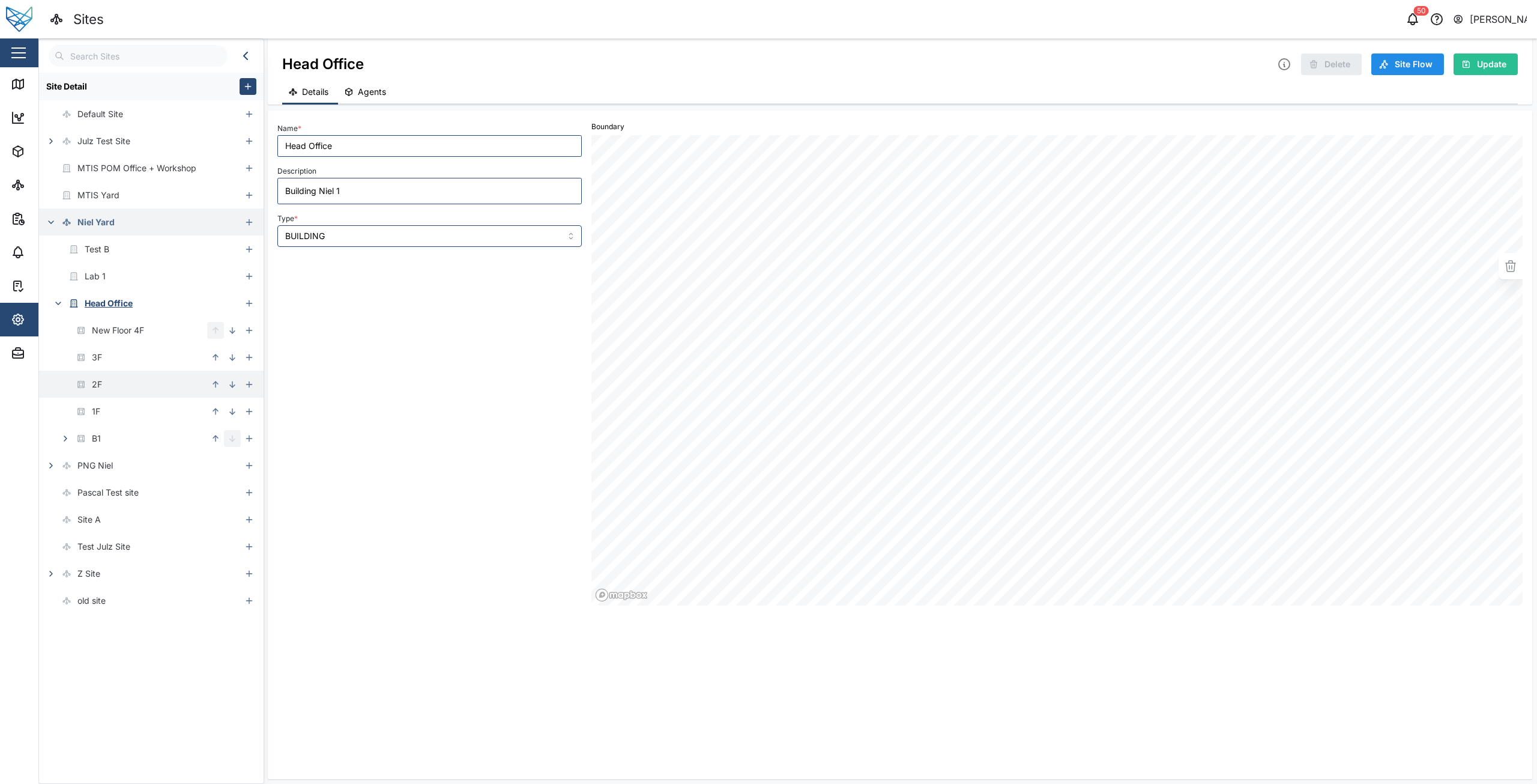
click at [215, 385] on icon "button" at bounding box center [215, 384] width 10 height 10
click at [234, 362] on button "button" at bounding box center [232, 357] width 17 height 17
click at [65, 440] on icon "button" at bounding box center [66, 438] width 3 height 4
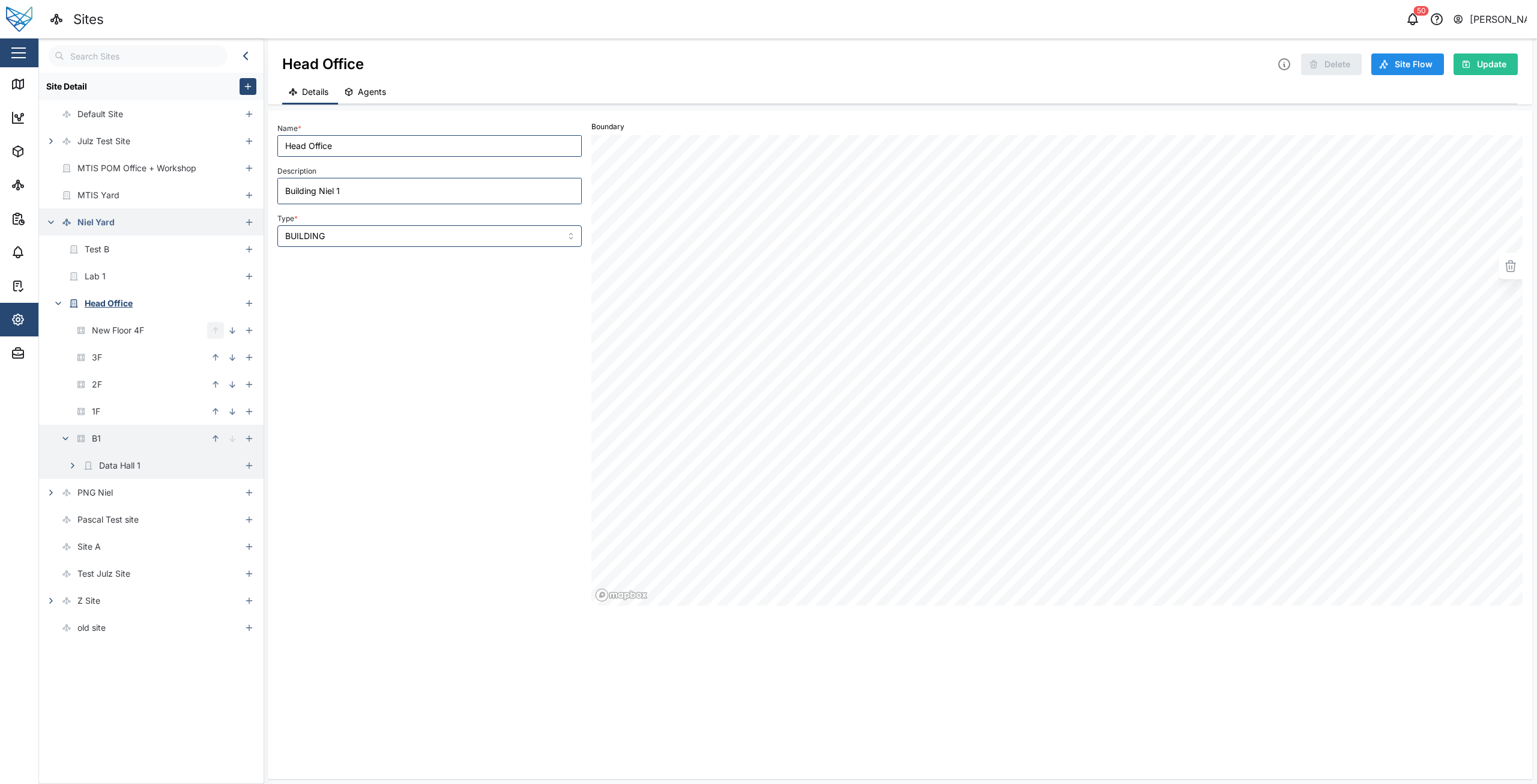
click at [68, 469] on icon "button" at bounding box center [73, 465] width 10 height 10
type textarea "x"
click at [255, 570] on button "button" at bounding box center [249, 573] width 17 height 17
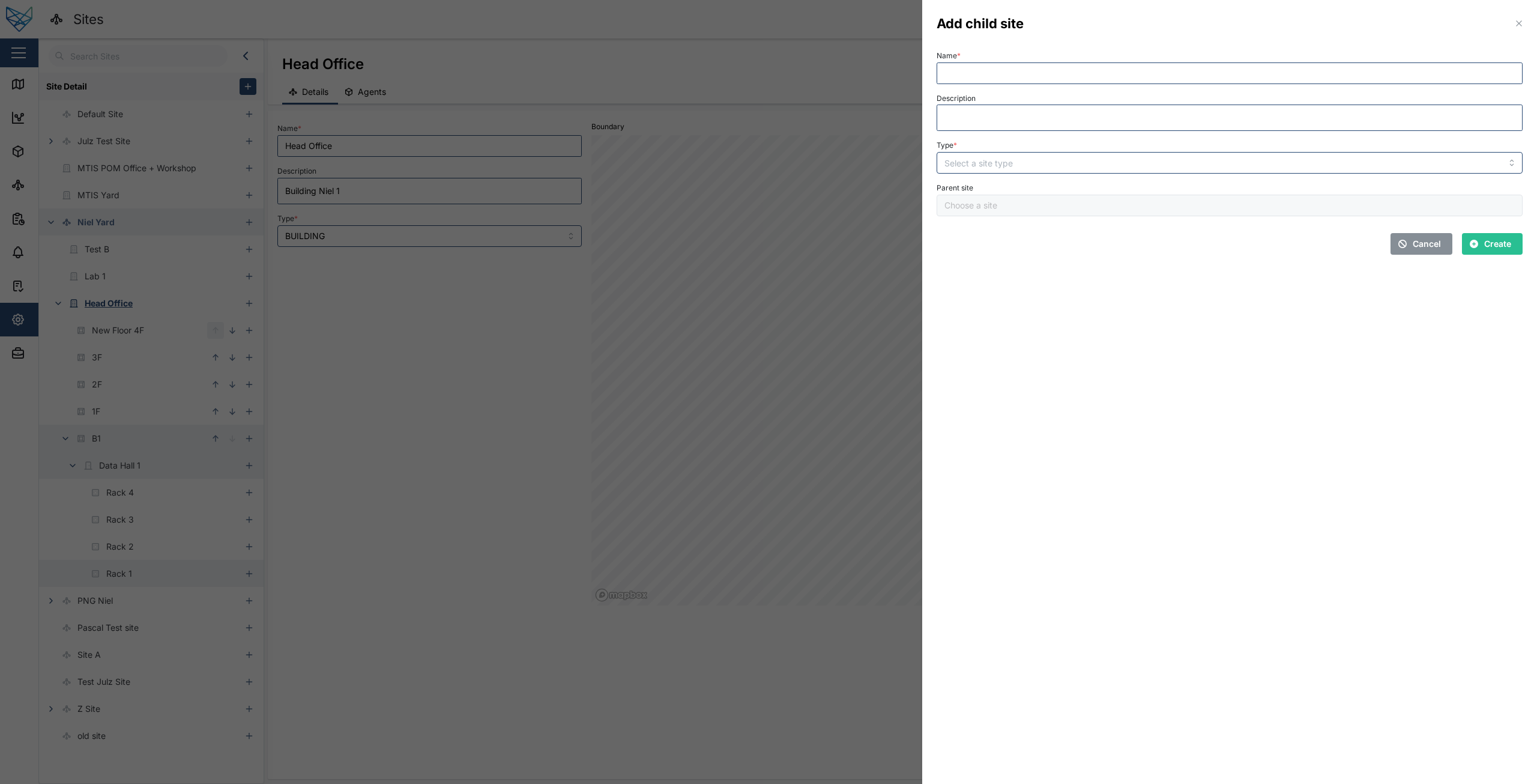
type input "Rack 1"
click at [1029, 168] on input "Type *" at bounding box center [1230, 162] width 586 height 21
click at [1059, 361] on section "Add child site Name * Description Type * Parent site Rack 1 Cancel Create" at bounding box center [1230, 392] width 615 height 784
click at [1421, 236] on span "Cancel" at bounding box center [1427, 244] width 28 height 20
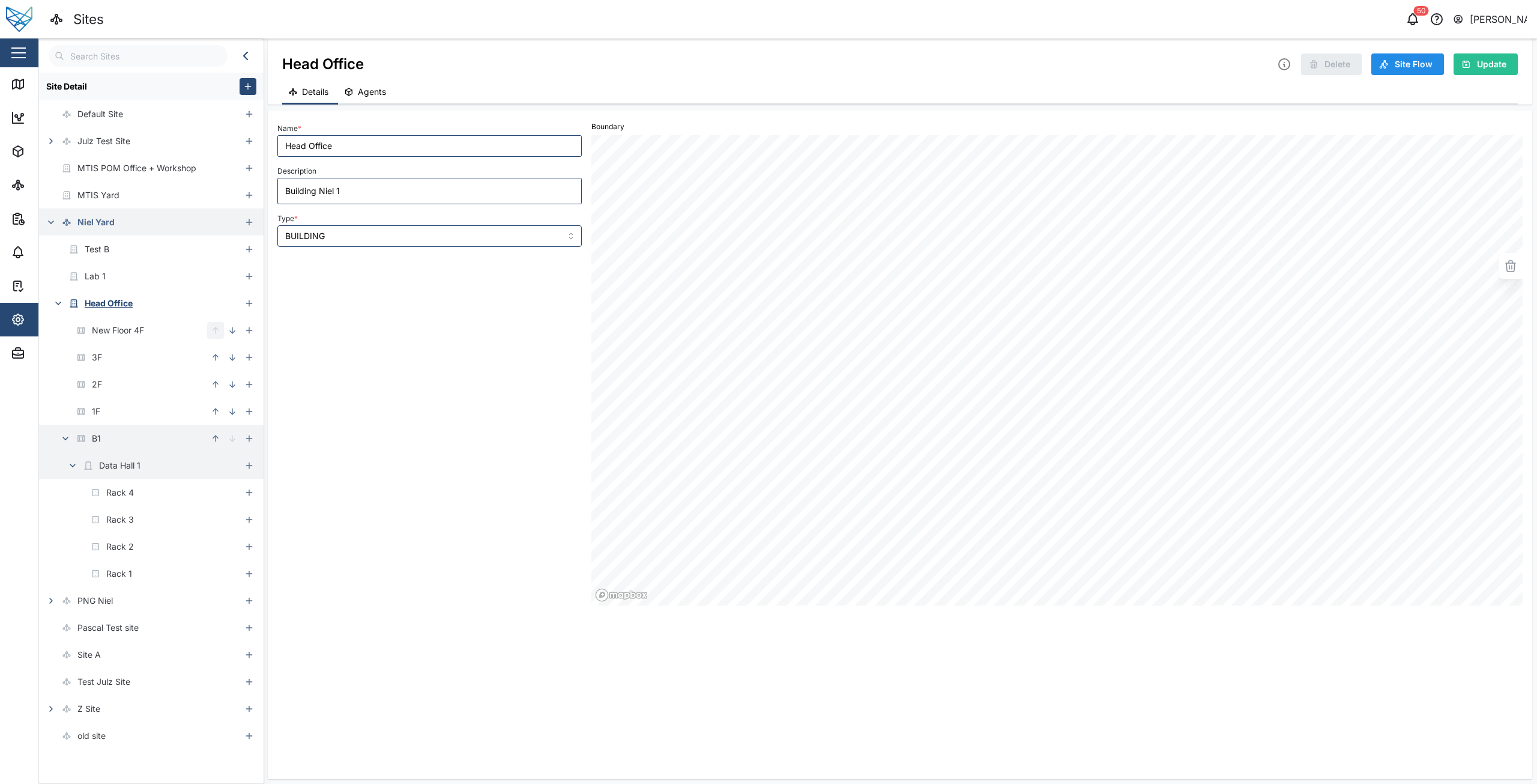
click at [27, 62] on button "button" at bounding box center [18, 52] width 20 height 20
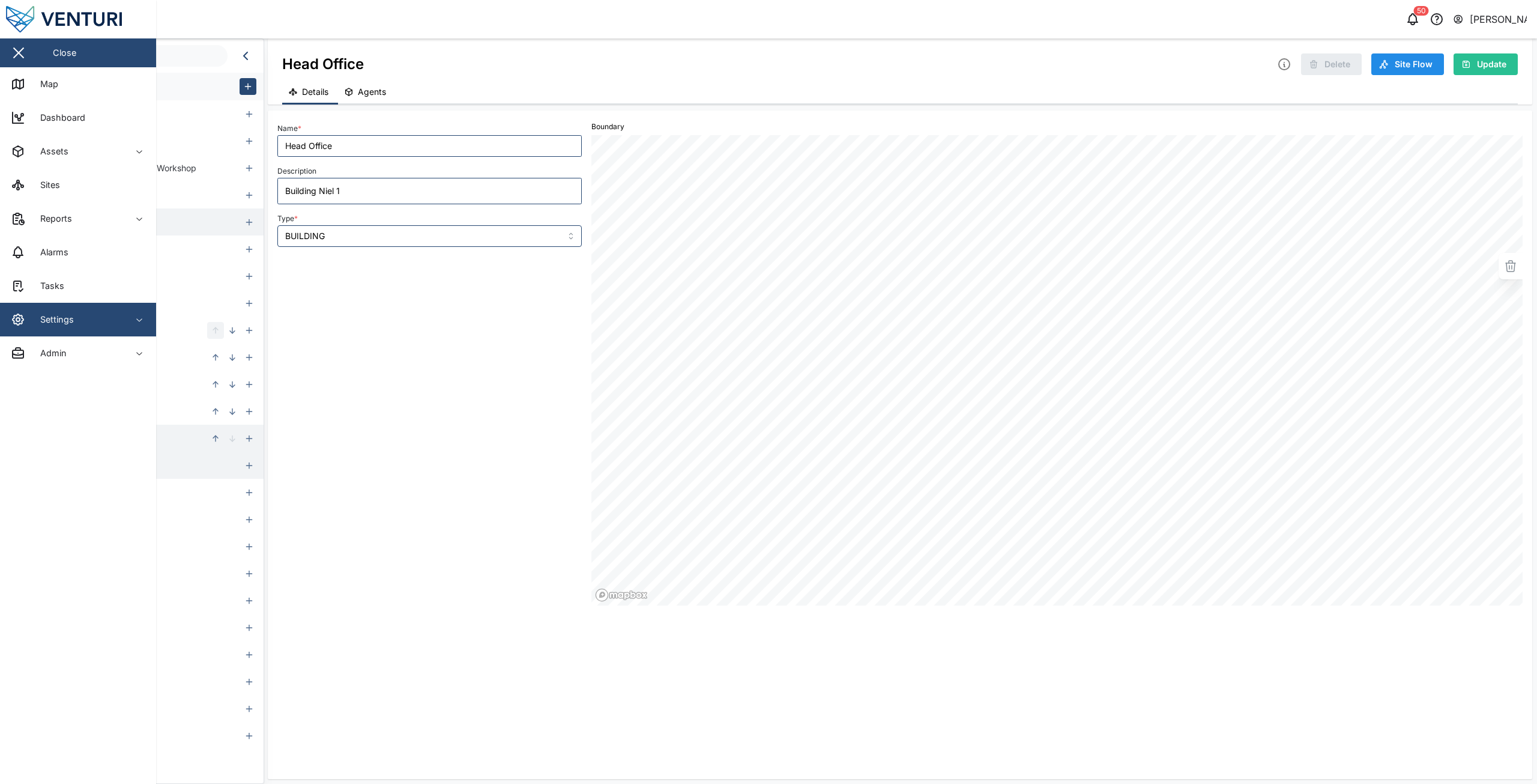
click at [105, 333] on span "Settings" at bounding box center [65, 320] width 109 height 34
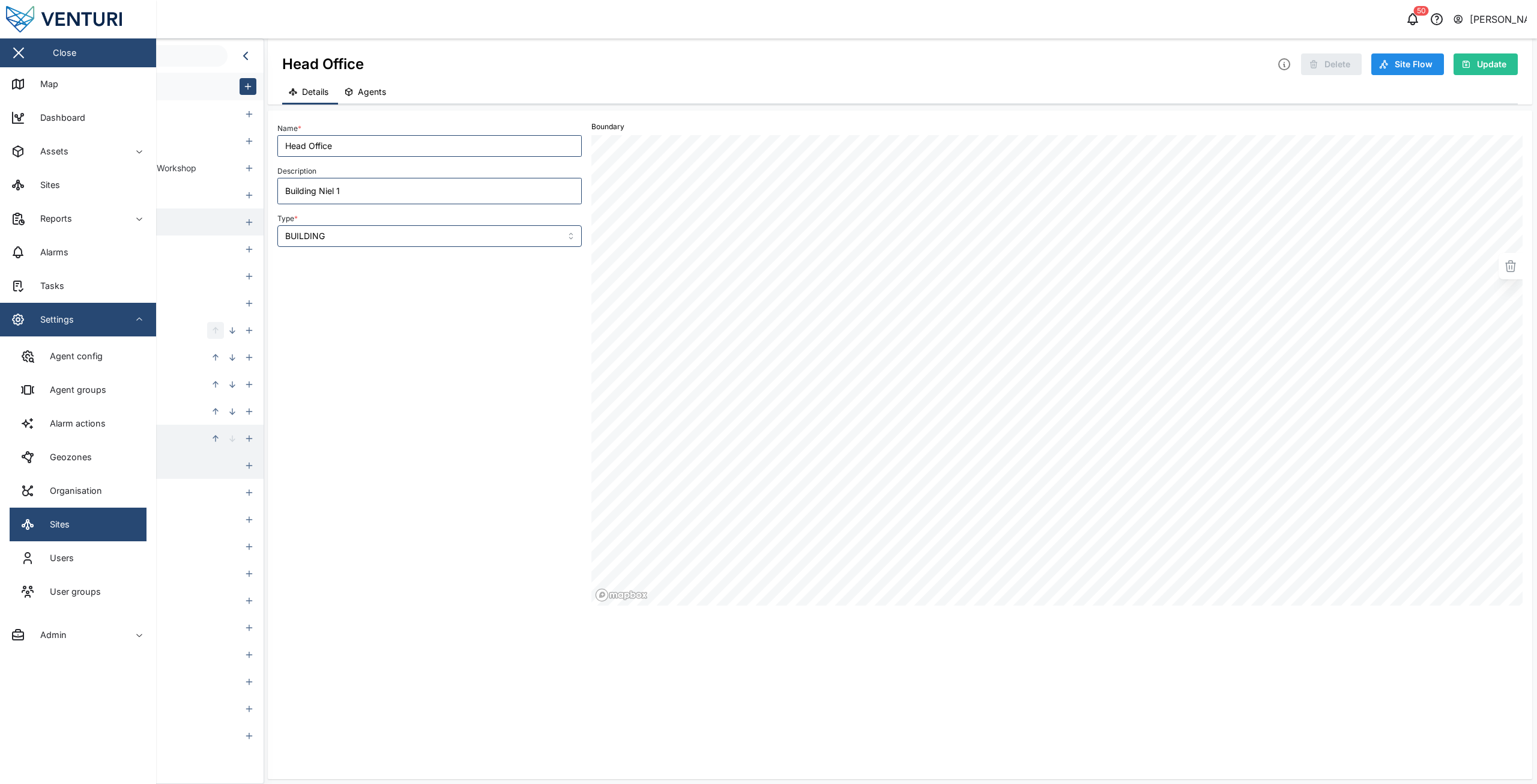
click at [391, 427] on div "Name * Head Office Description Building Niel 1 Type * BUILDING" at bounding box center [430, 362] width 314 height 495
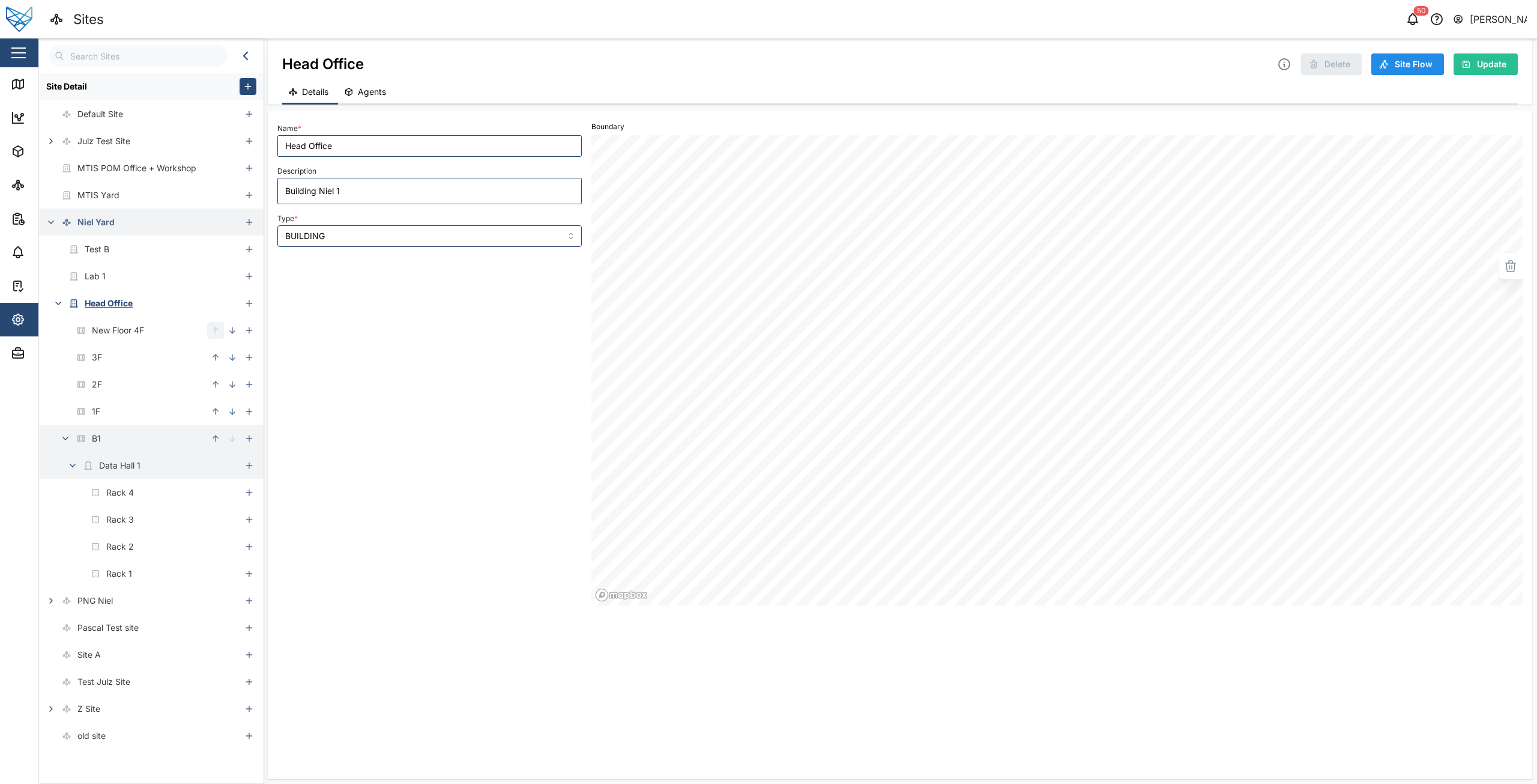
click at [25, 53] on button "button" at bounding box center [18, 52] width 20 height 20
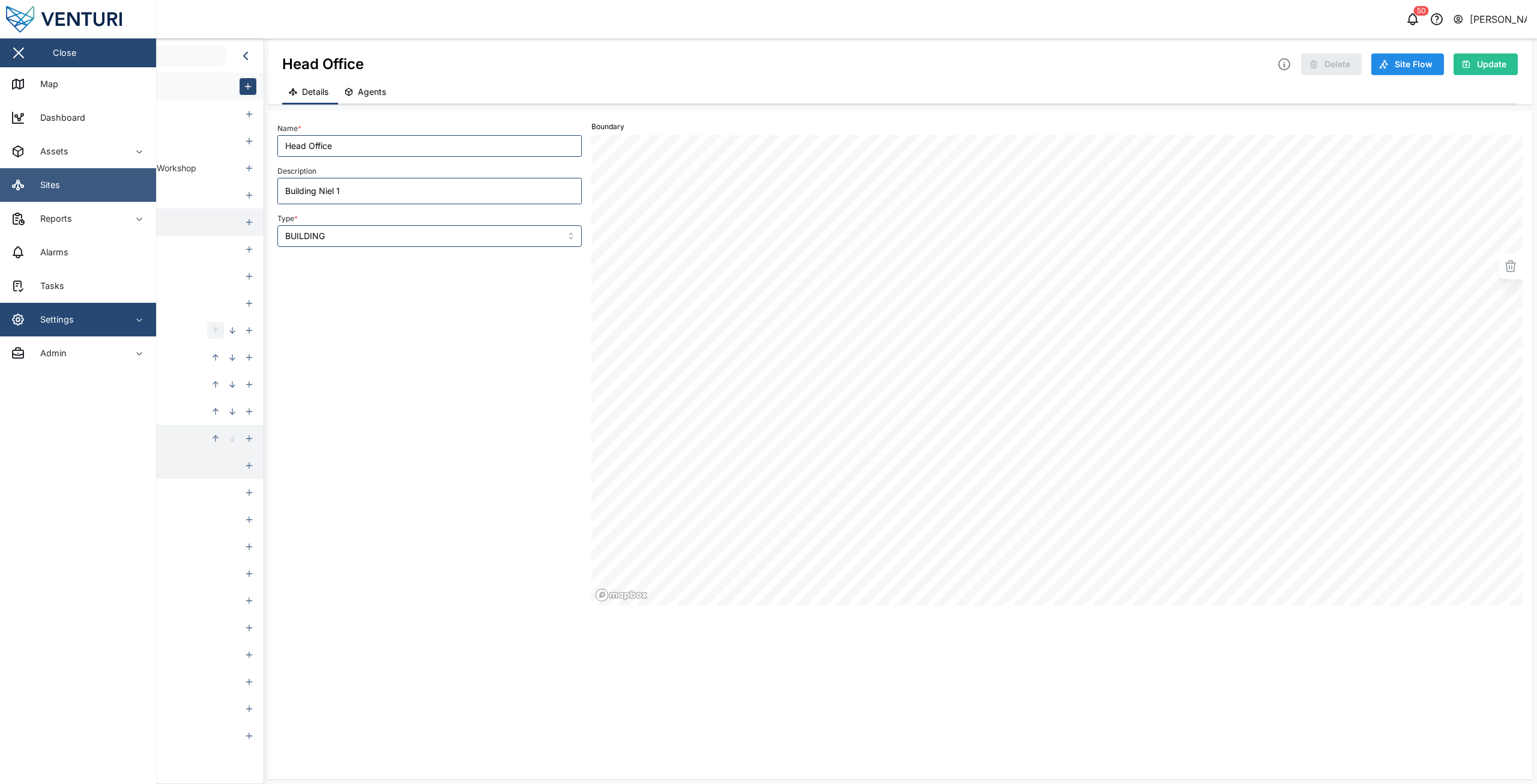
click at [41, 182] on div "Sites" at bounding box center [45, 184] width 29 height 13
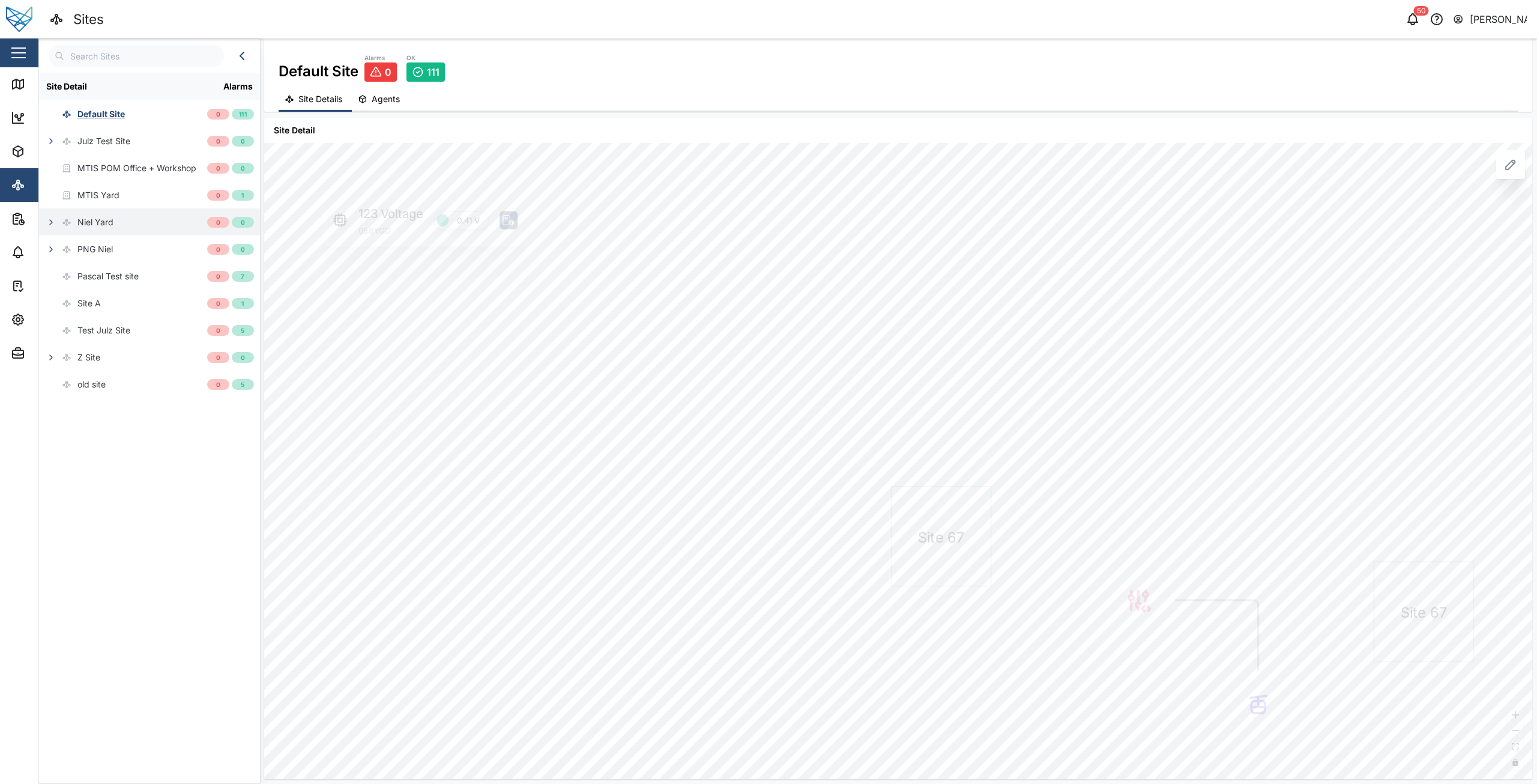
click at [51, 221] on icon "button" at bounding box center [50, 221] width 3 height 4
click at [57, 299] on icon "button" at bounding box center [58, 303] width 10 height 10
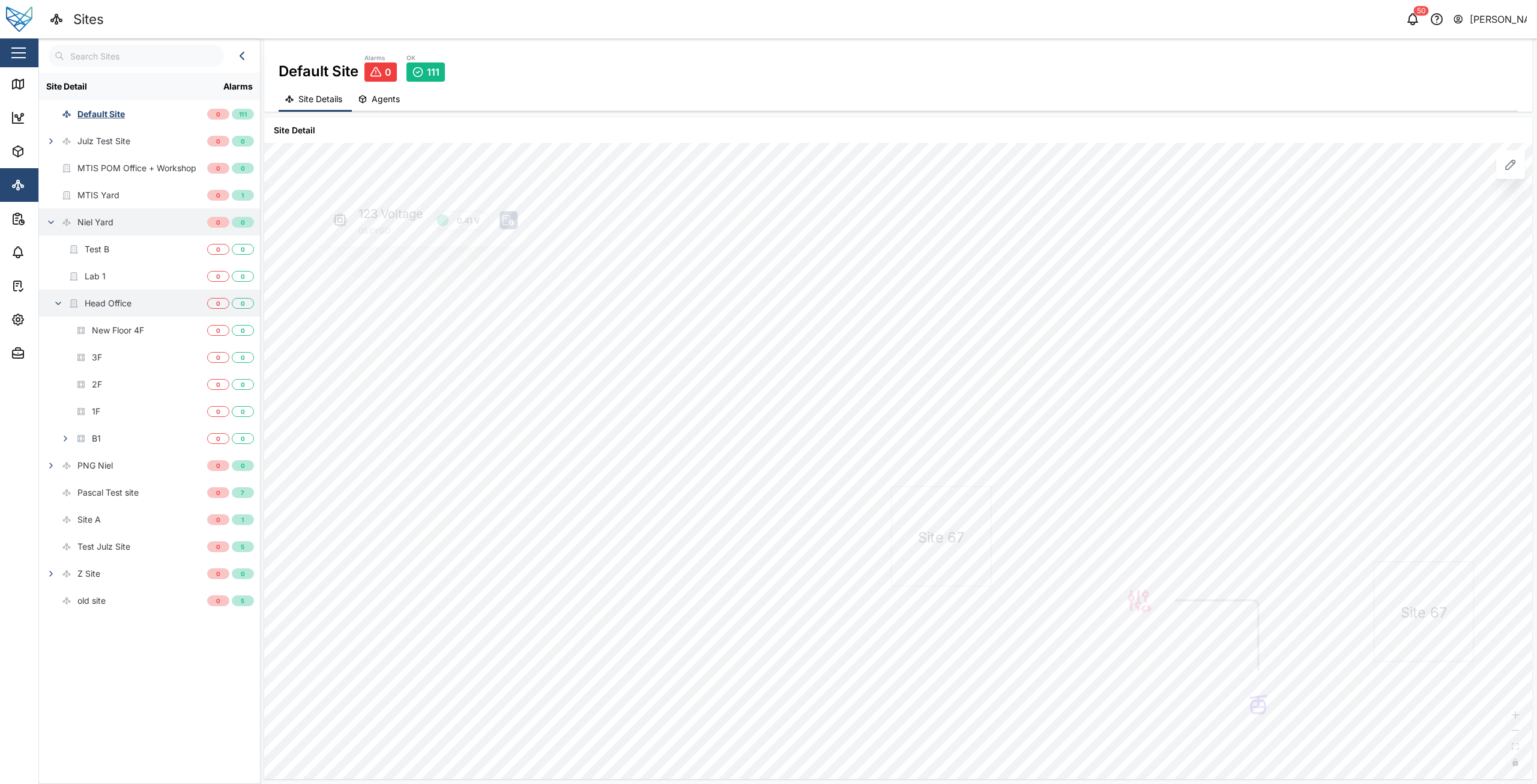
click at [115, 305] on div "Head Office" at bounding box center [108, 303] width 47 height 13
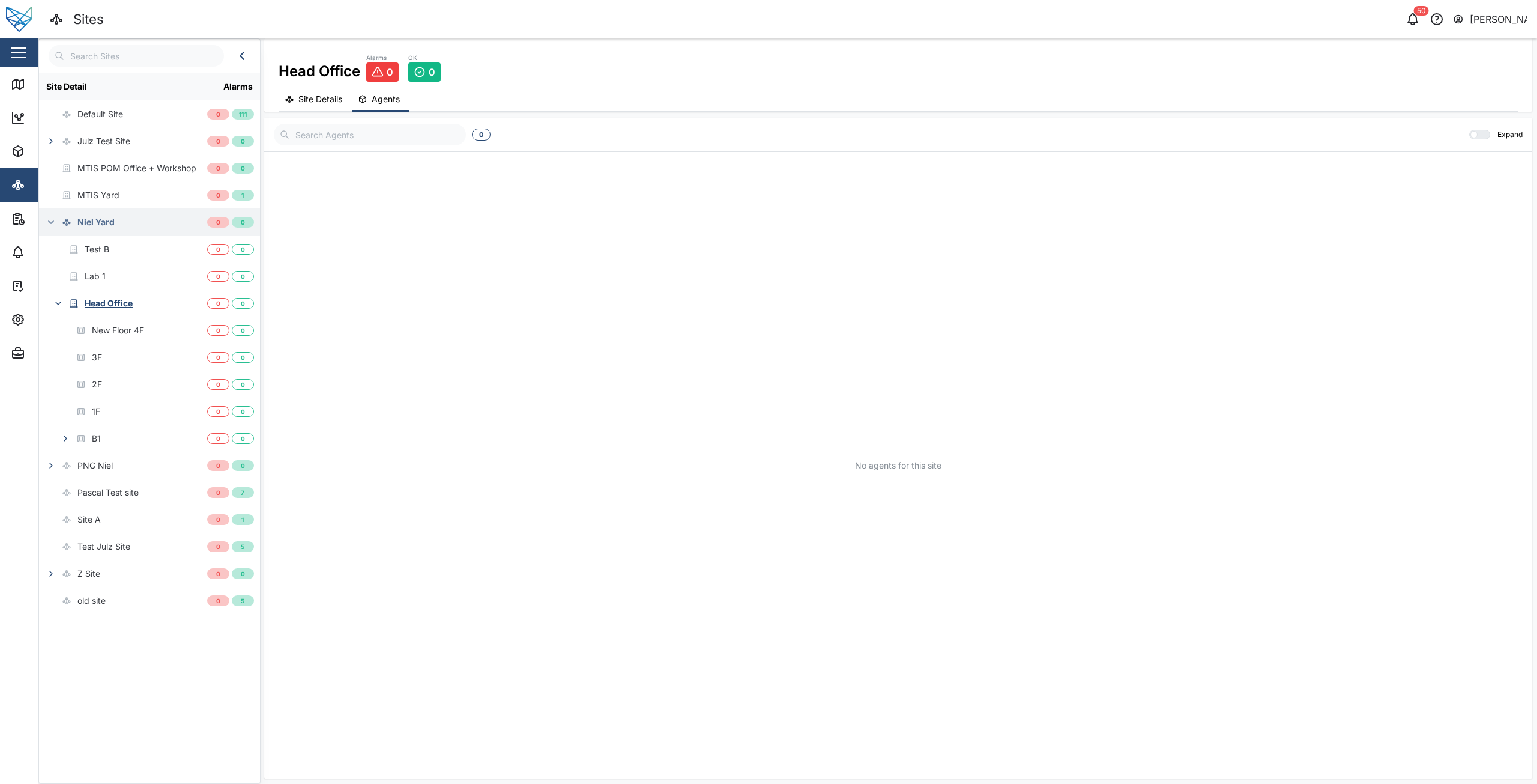
click at [306, 104] on button "Site Details" at bounding box center [315, 100] width 74 height 23
click at [100, 359] on div "3F" at bounding box center [97, 357] width 11 height 13
click at [54, 571] on icon "button" at bounding box center [50, 573] width 10 height 10
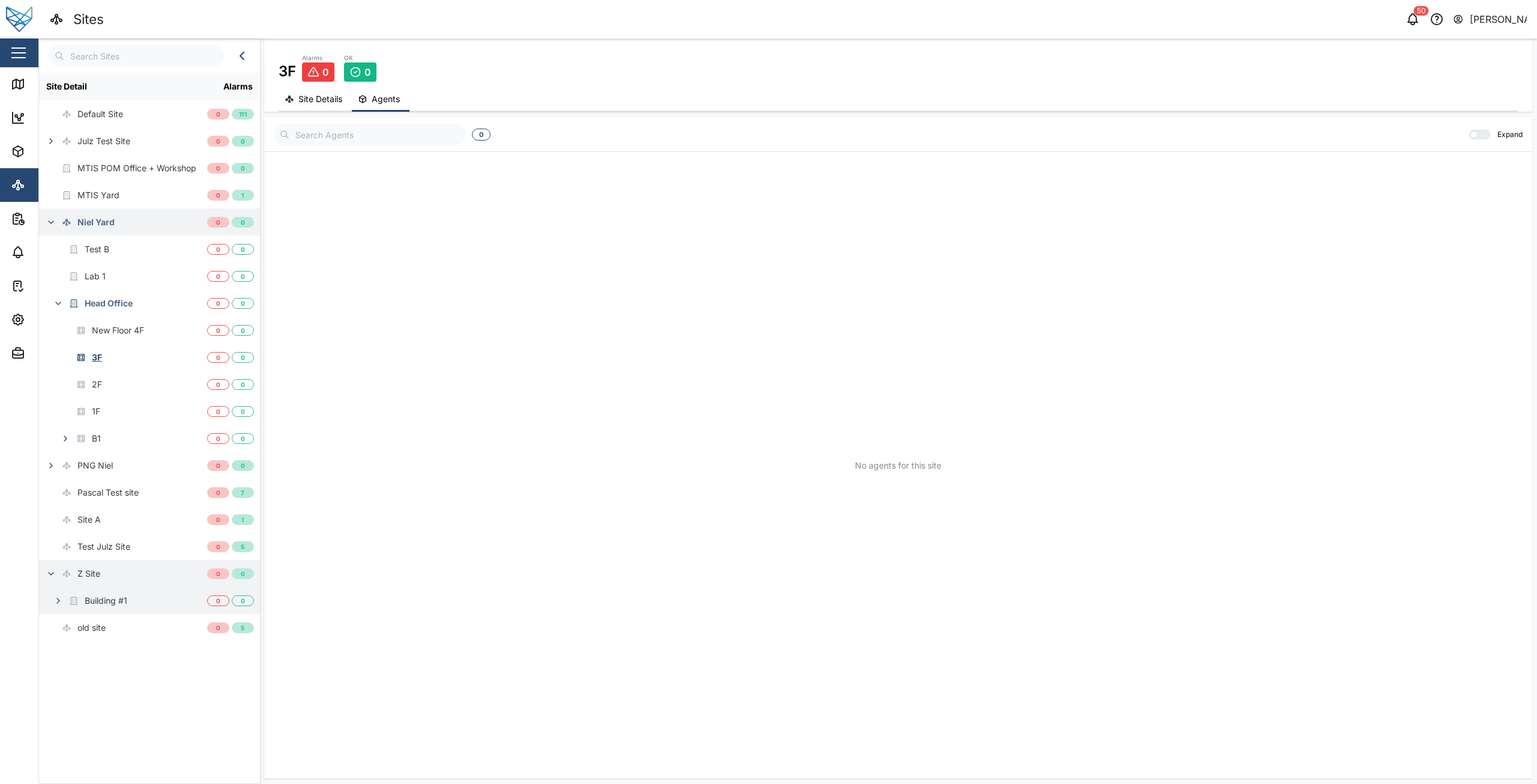
click at [62, 607] on button "button" at bounding box center [58, 600] width 17 height 17
click at [502, 410] on div "No agents for this site" at bounding box center [898, 464] width 1249 height 614
click at [18, 84] on icon at bounding box center [18, 84] width 14 height 14
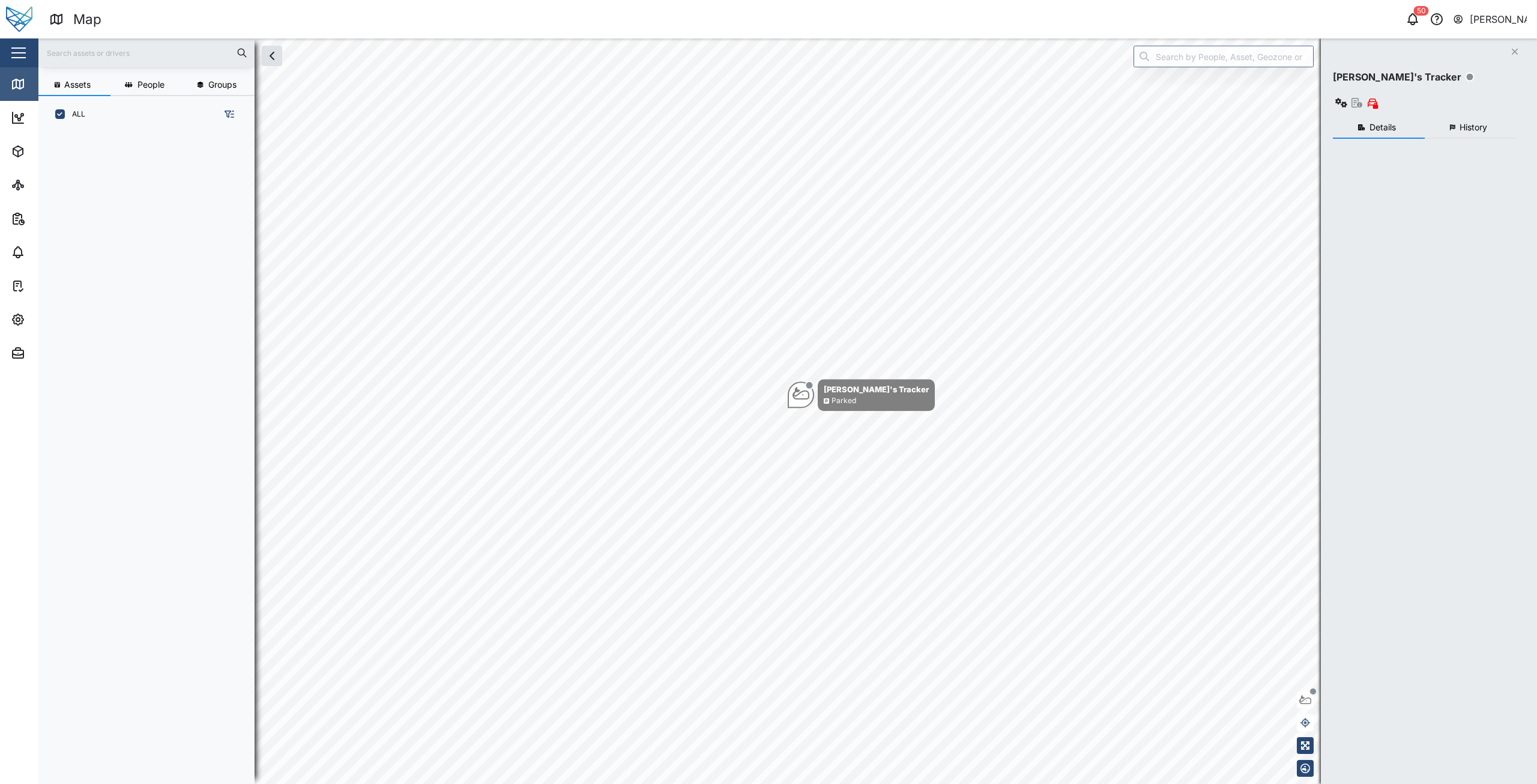
scroll to position [10, 10]
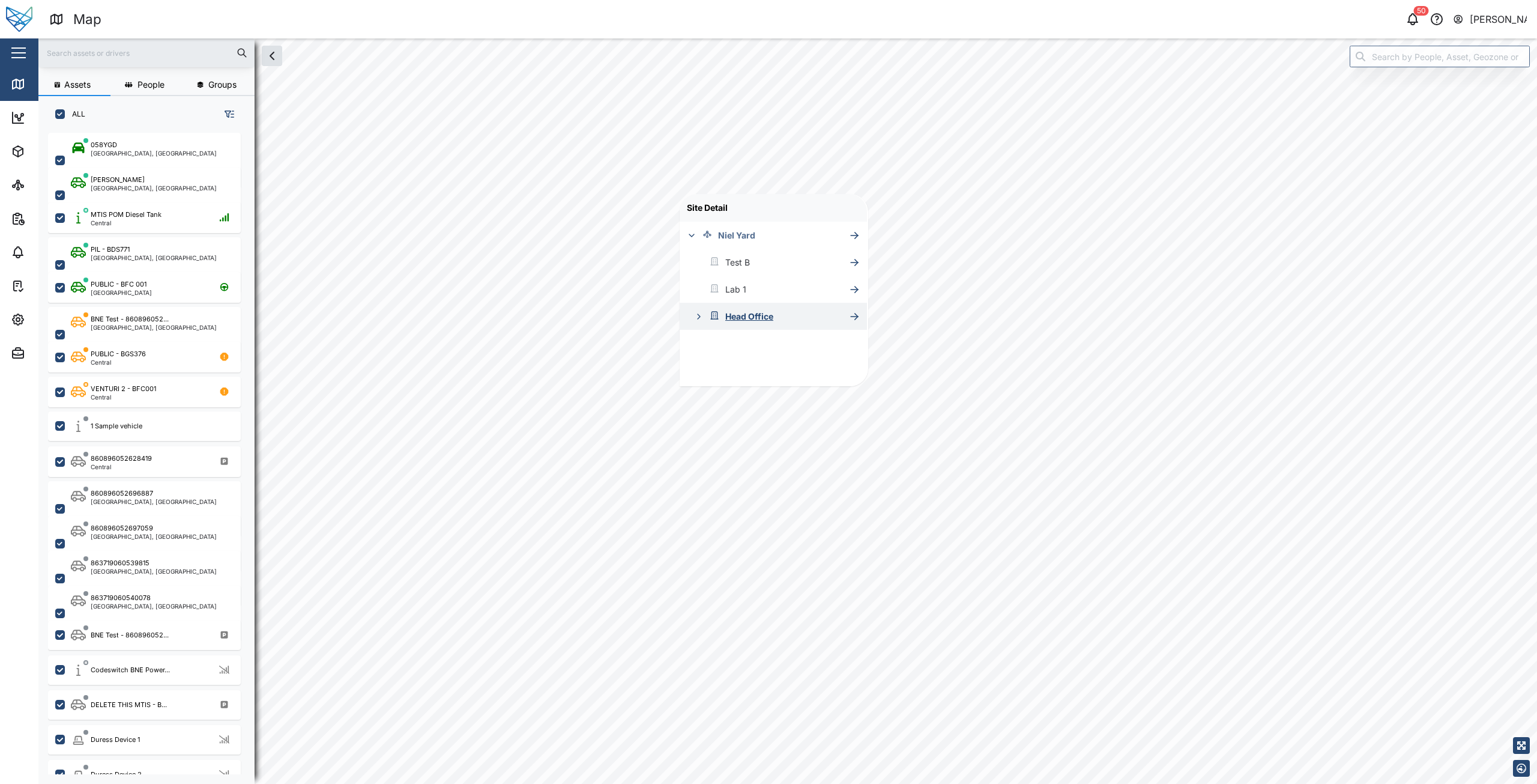
click at [697, 314] on icon "button" at bounding box center [699, 316] width 10 height 10
click at [703, 374] on icon "button" at bounding box center [706, 372] width 10 height 10
click at [558, 264] on icon "button" at bounding box center [555, 262] width 10 height 10
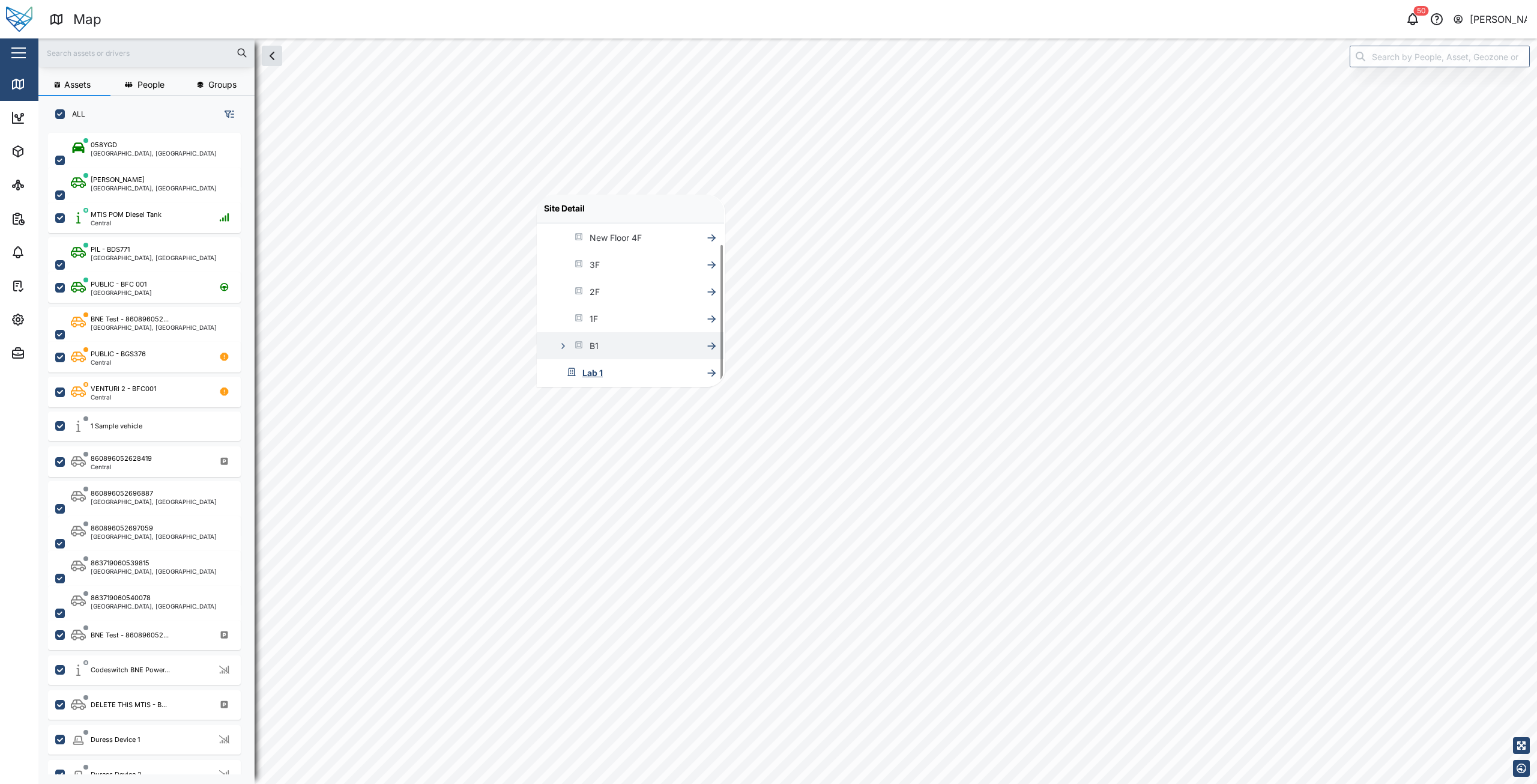
scroll to position [79, 0]
